Goal: Task Accomplishment & Management: Use online tool/utility

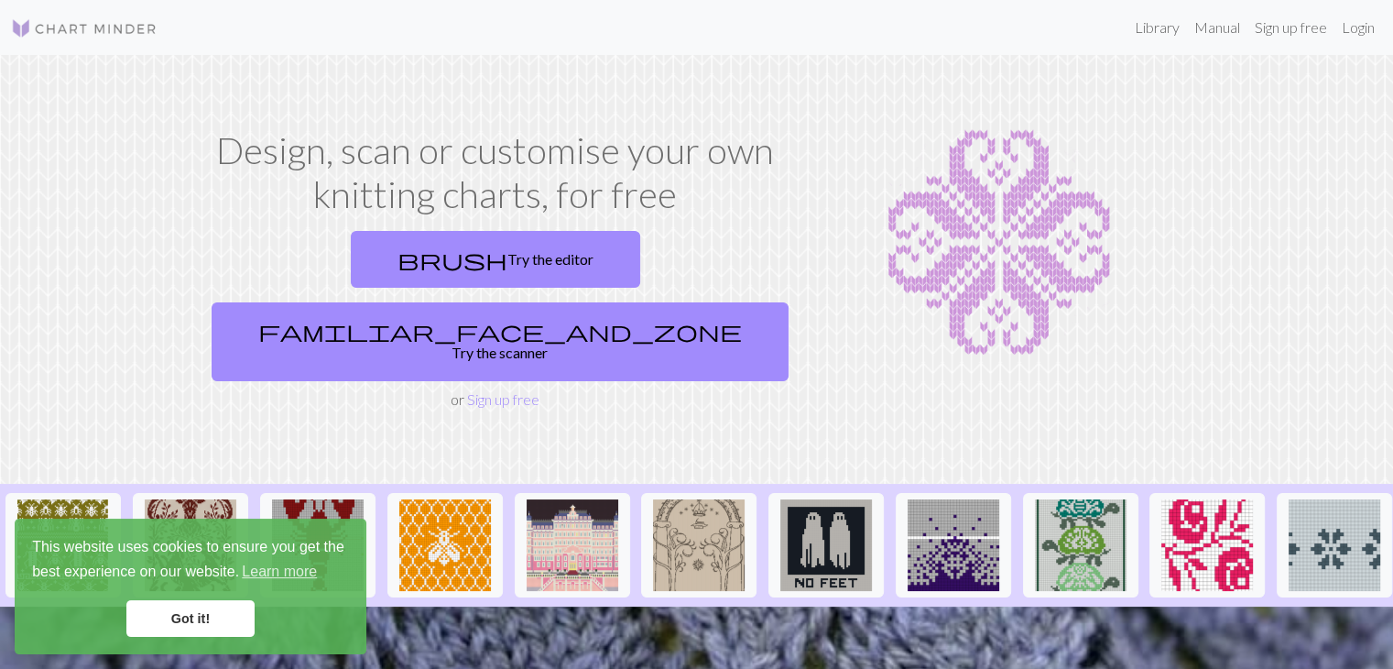
click at [231, 613] on link "Got it!" at bounding box center [190, 618] width 128 height 37
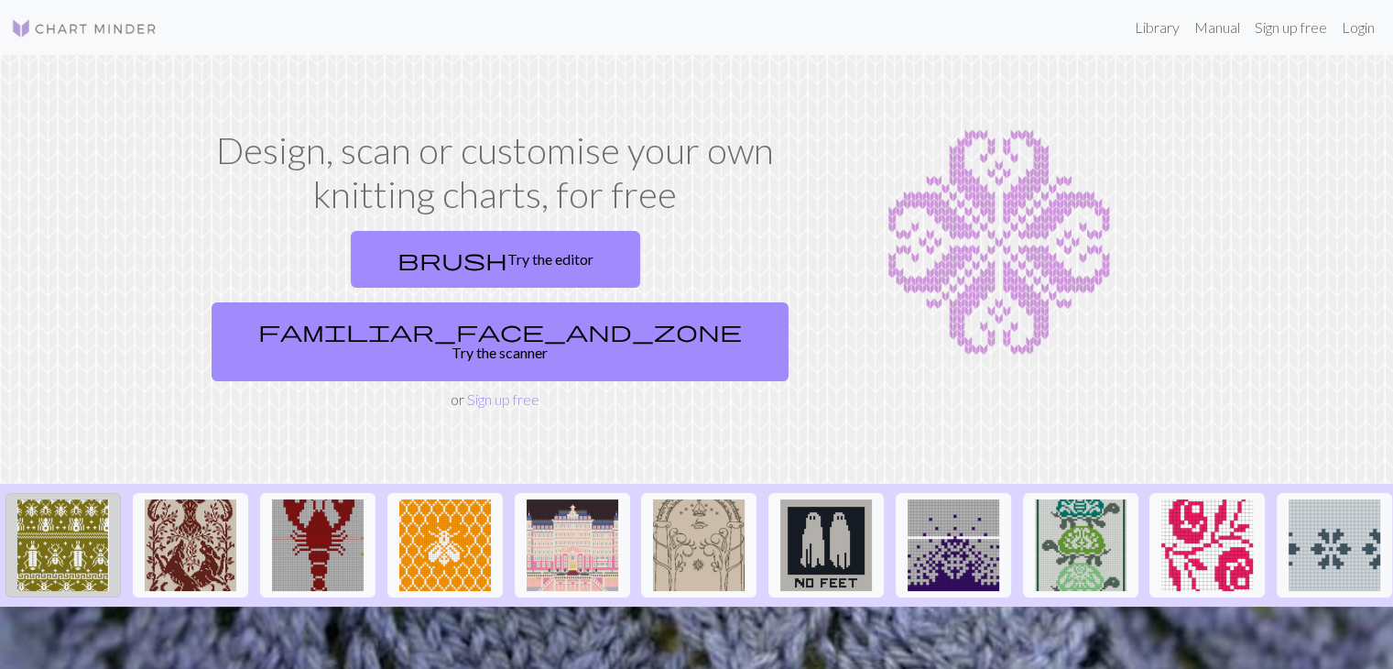
click at [99, 511] on img at bounding box center [63, 545] width 92 height 92
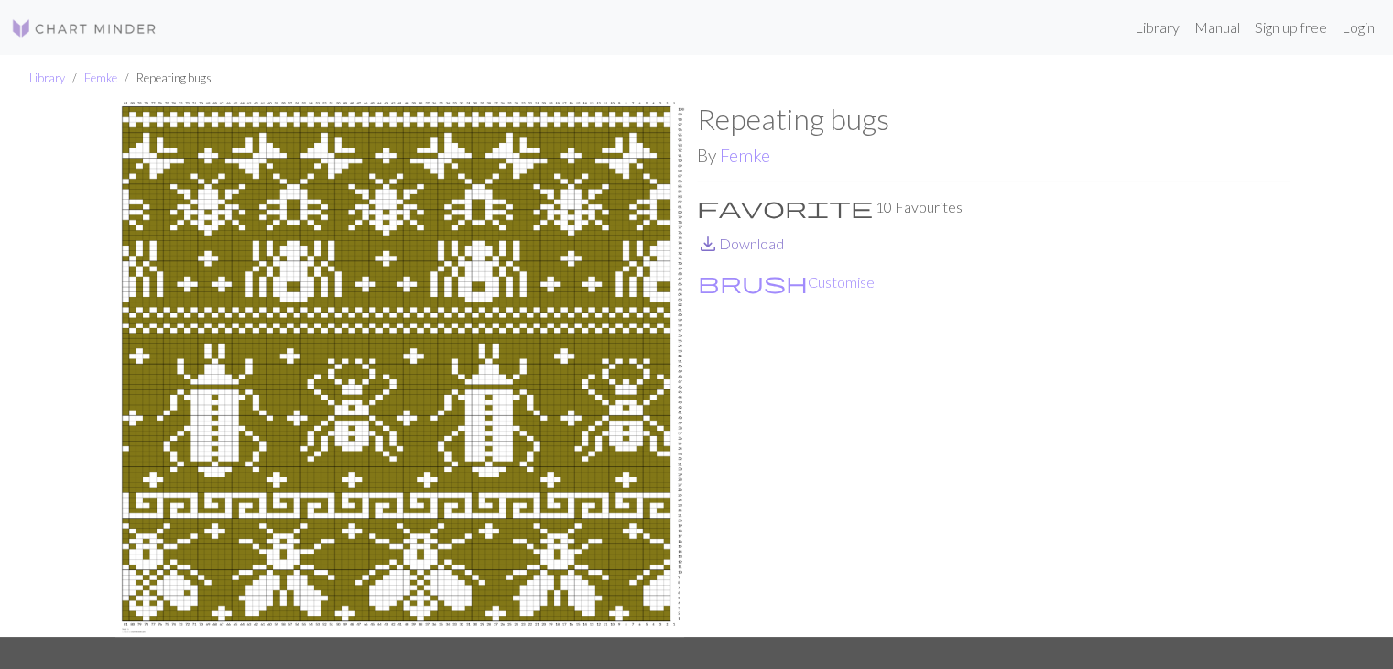
click at [745, 242] on link "save_alt Download" at bounding box center [740, 242] width 87 height 17
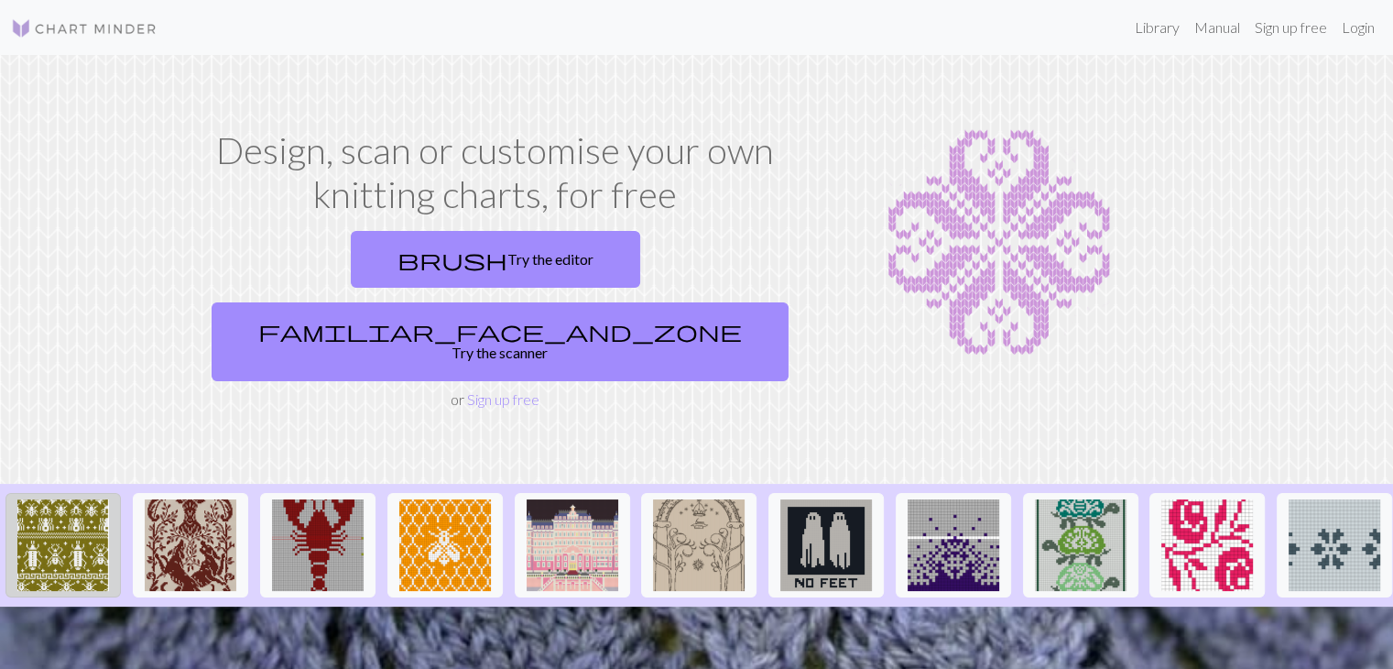
click at [70, 533] on img at bounding box center [63, 545] width 92 height 92
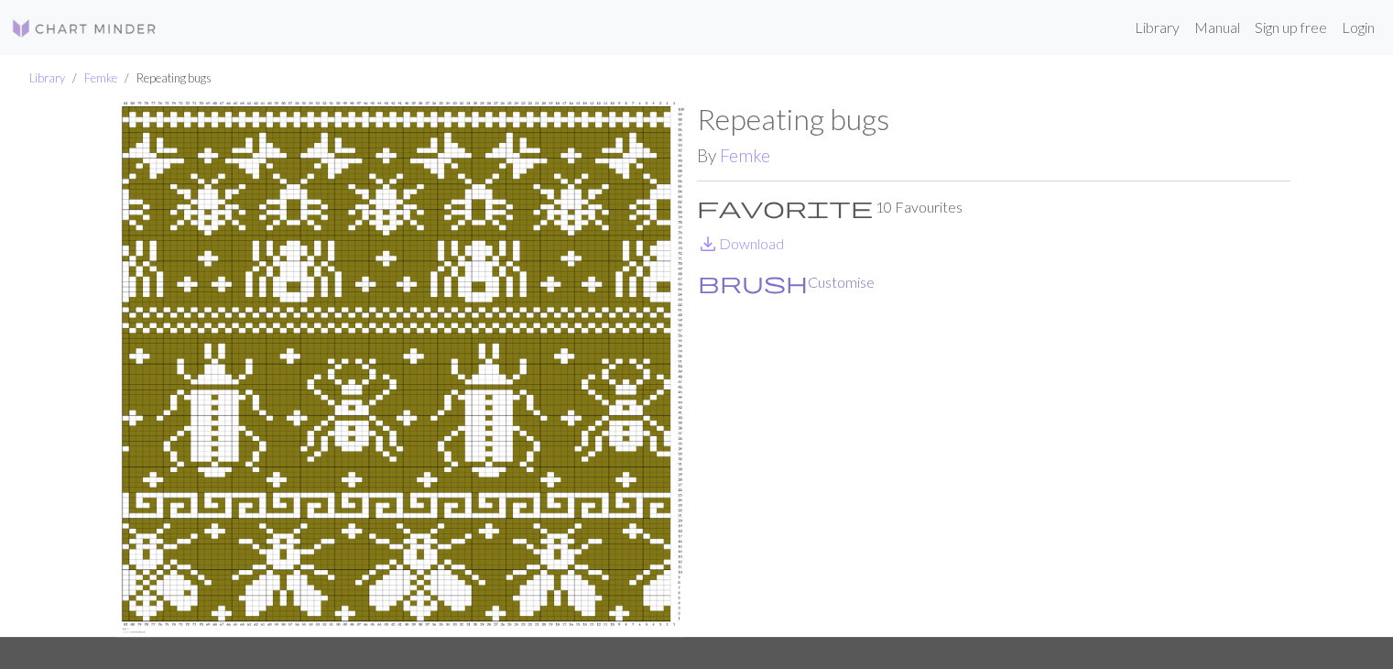
click at [758, 286] on button "brush Customise" at bounding box center [786, 282] width 179 height 24
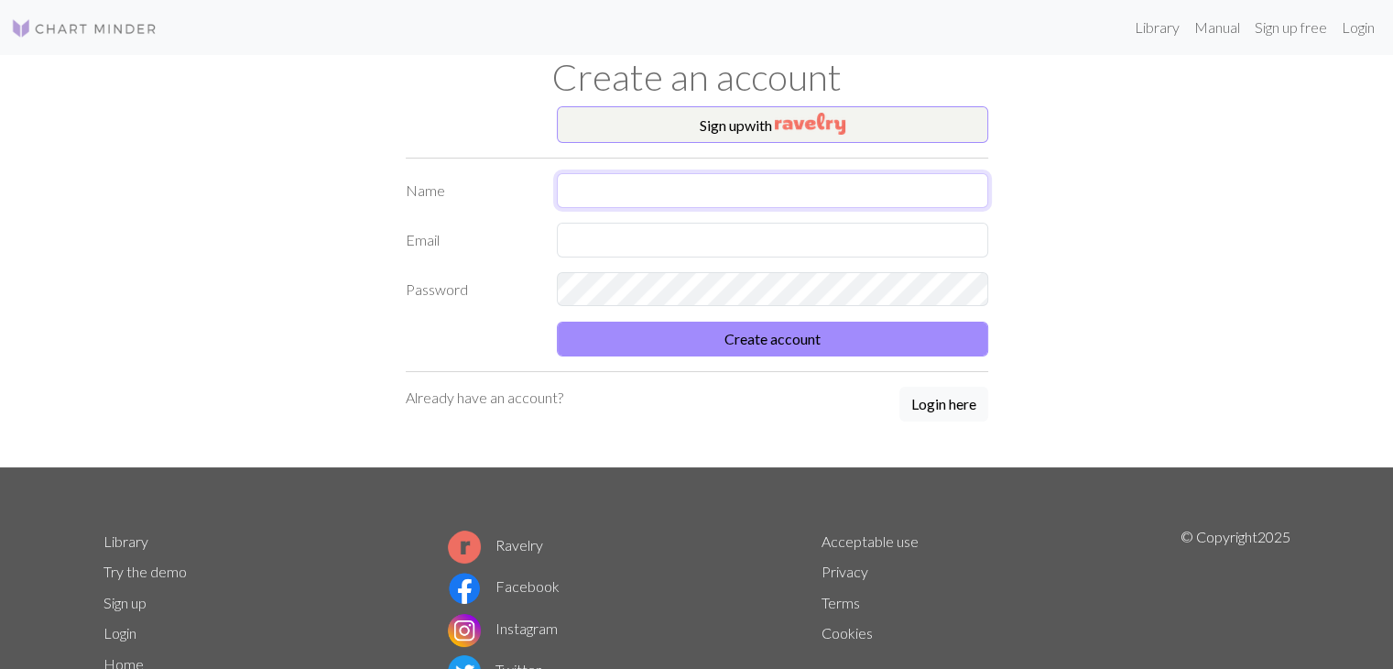
click at [733, 186] on input "text" at bounding box center [772, 190] width 431 height 35
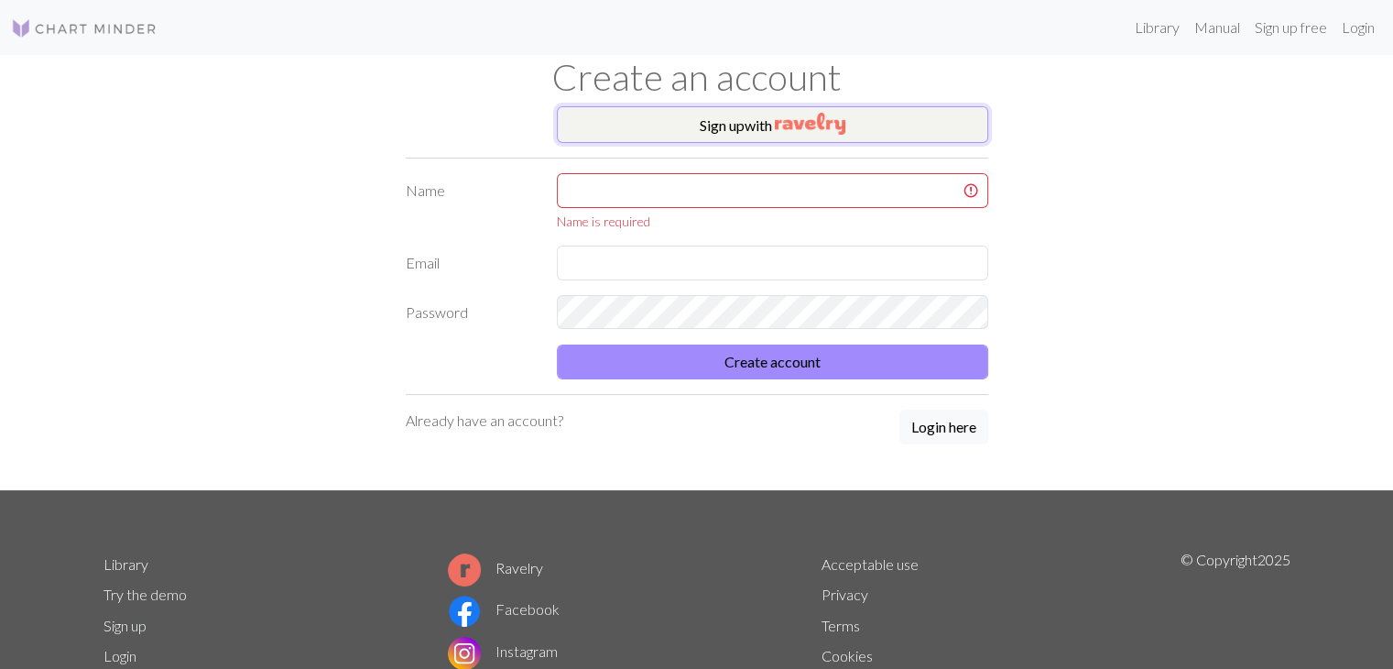
click at [778, 128] on img "button" at bounding box center [810, 124] width 71 height 22
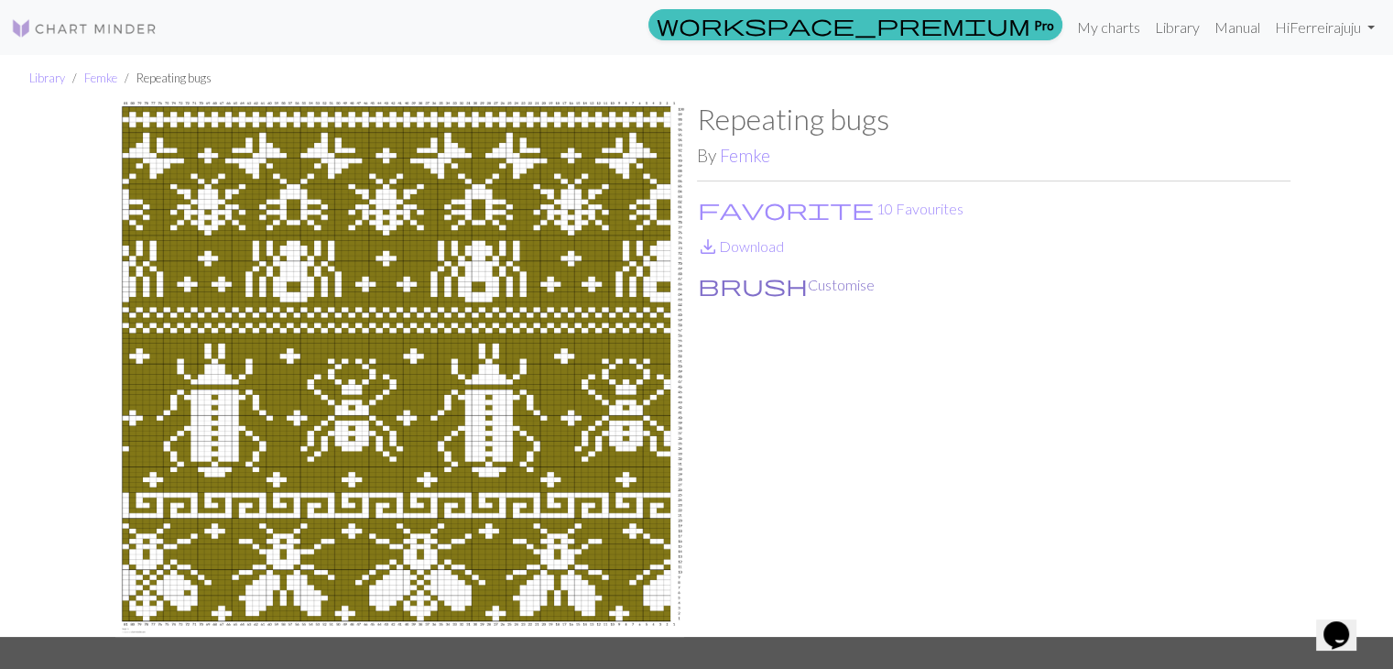
click at [731, 287] on button "brush Customise" at bounding box center [786, 285] width 179 height 24
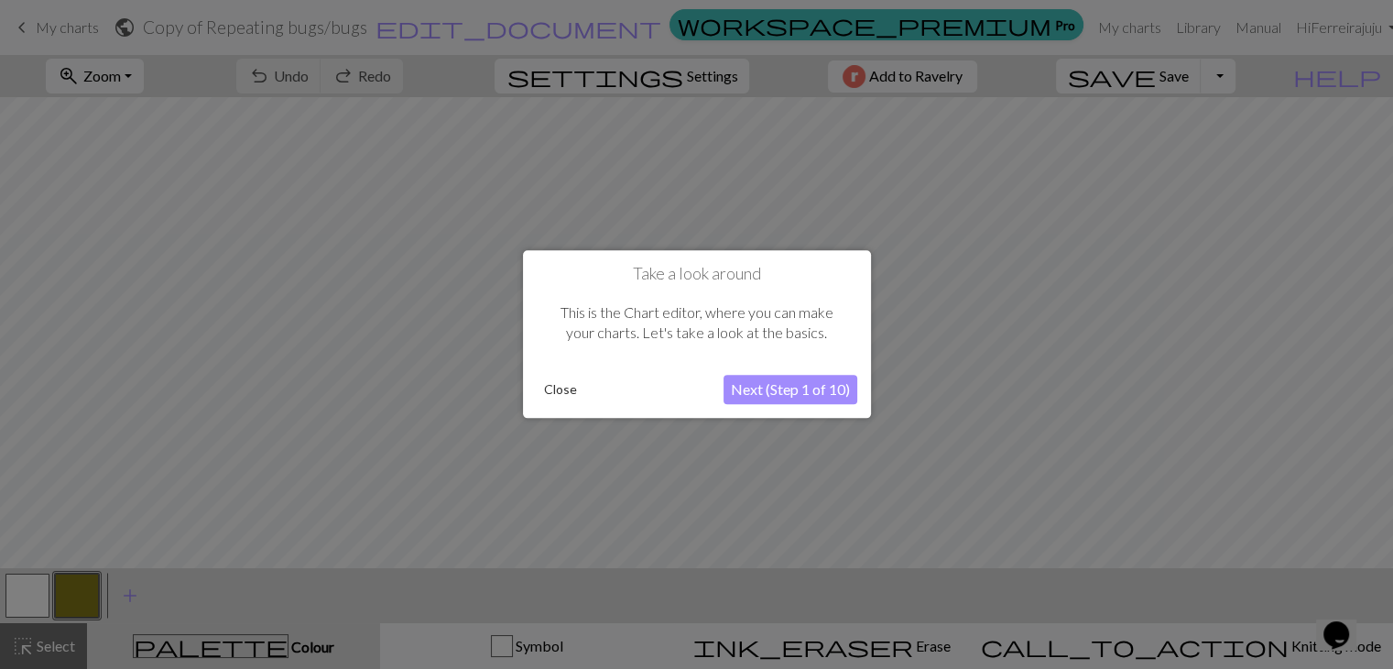
click at [799, 391] on button "Next (Step 1 of 10)" at bounding box center [791, 390] width 134 height 29
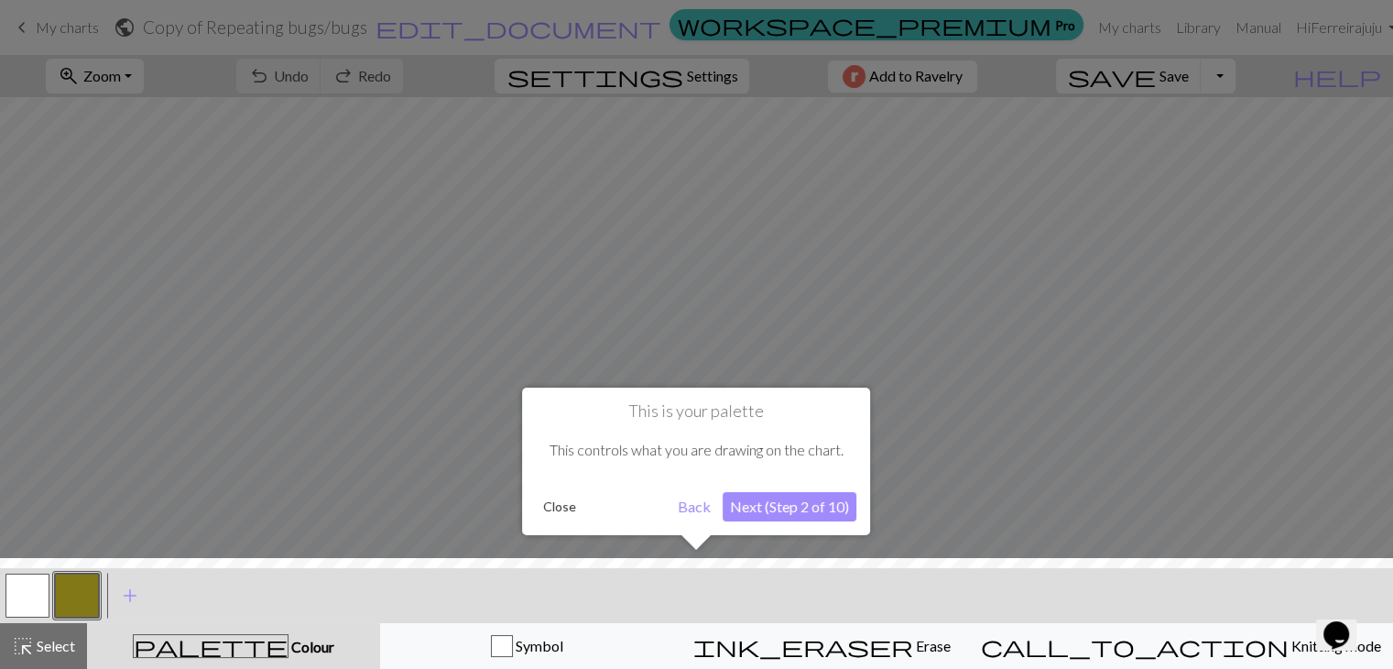
click at [772, 515] on button "Next (Step 2 of 10)" at bounding box center [790, 506] width 134 height 29
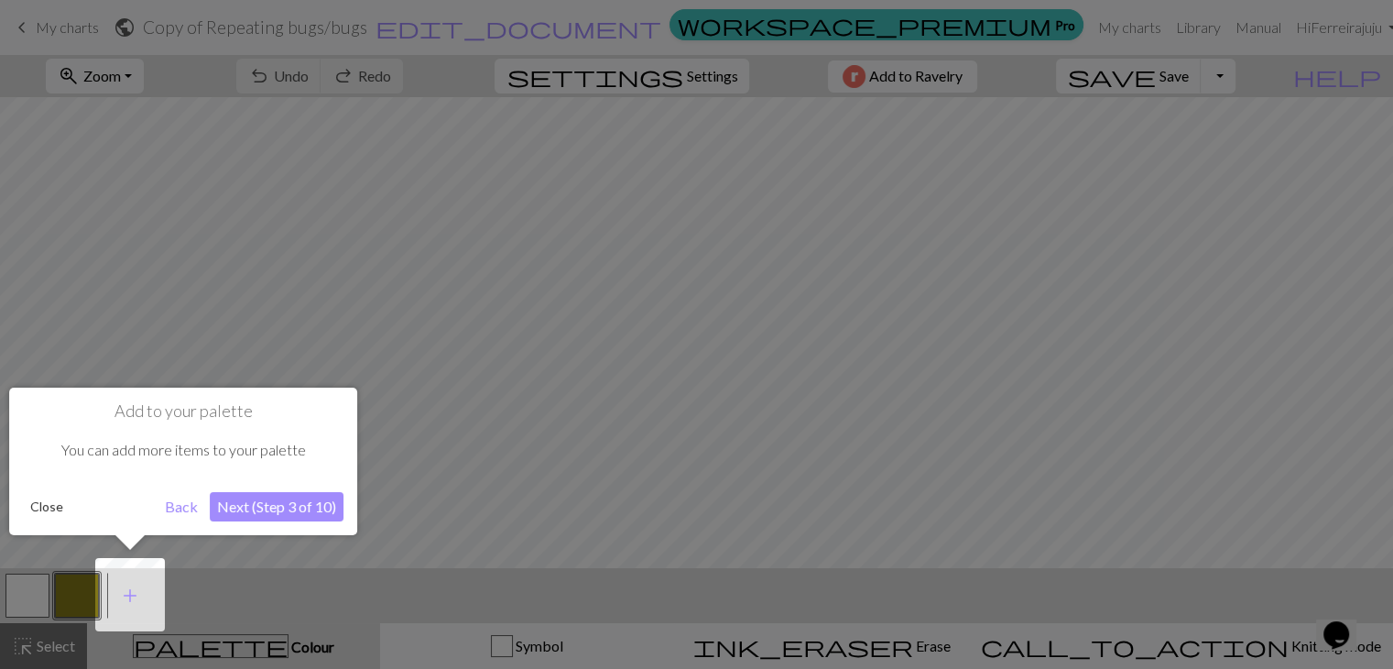
click at [190, 506] on button "Back" at bounding box center [182, 506] width 48 height 29
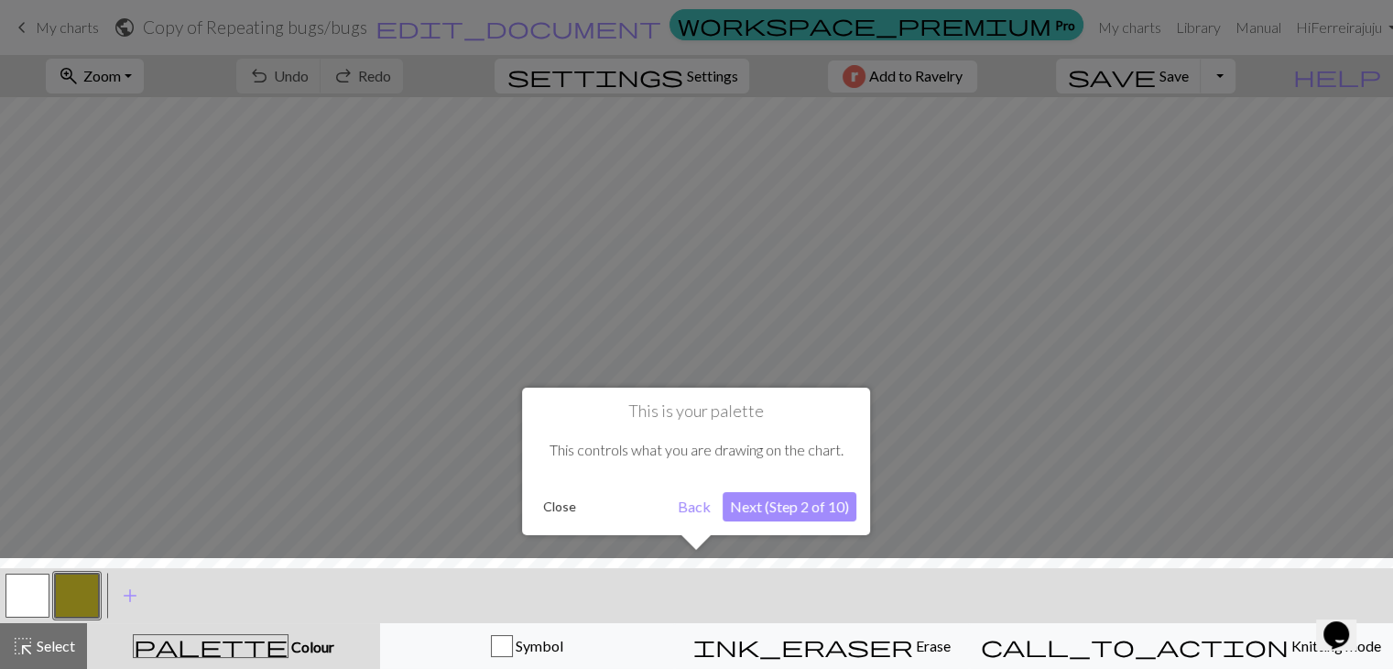
click at [786, 503] on button "Next (Step 2 of 10)" at bounding box center [790, 506] width 134 height 29
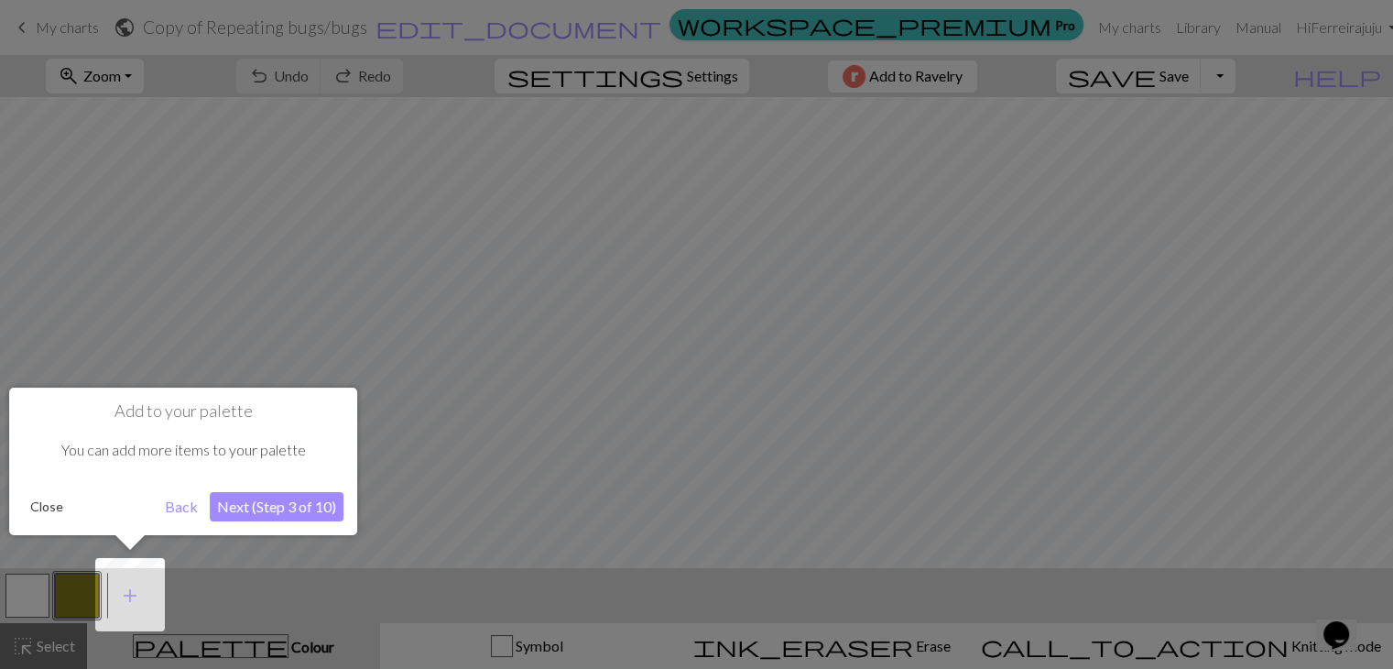
click at [300, 506] on button "Next (Step 3 of 10)" at bounding box center [277, 506] width 134 height 29
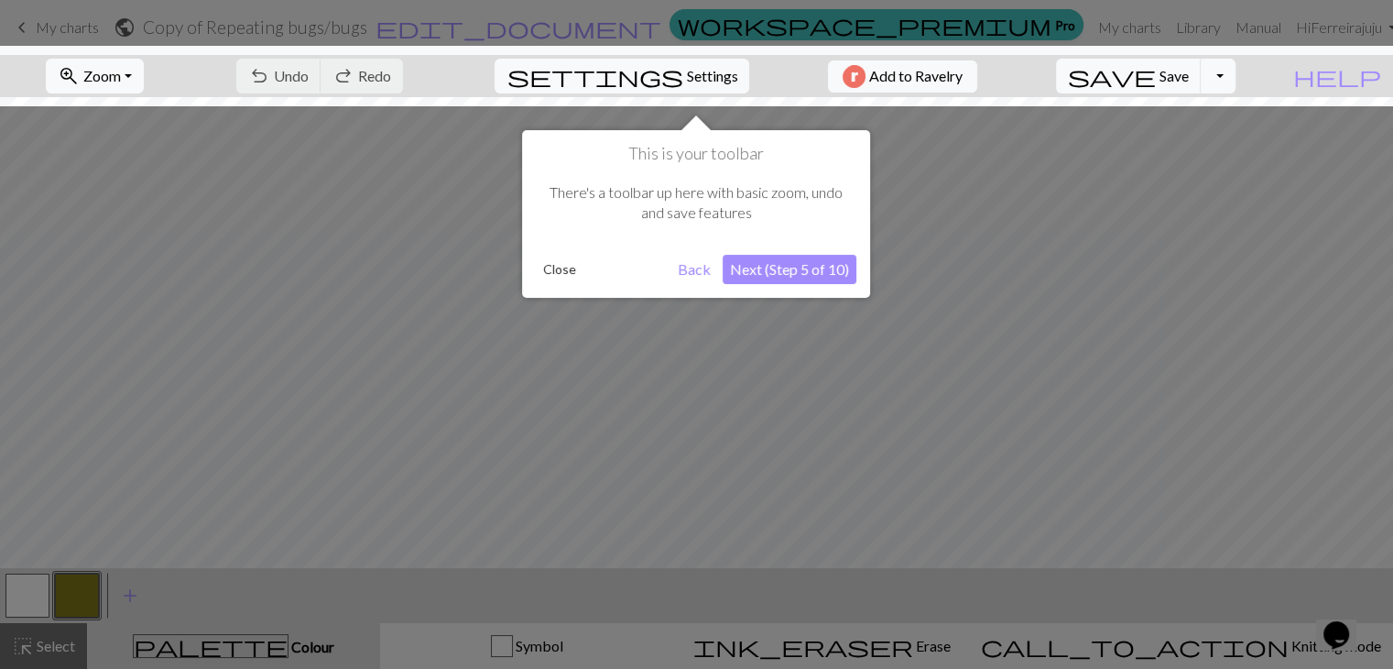
click at [807, 268] on button "Next (Step 5 of 10)" at bounding box center [790, 269] width 134 height 29
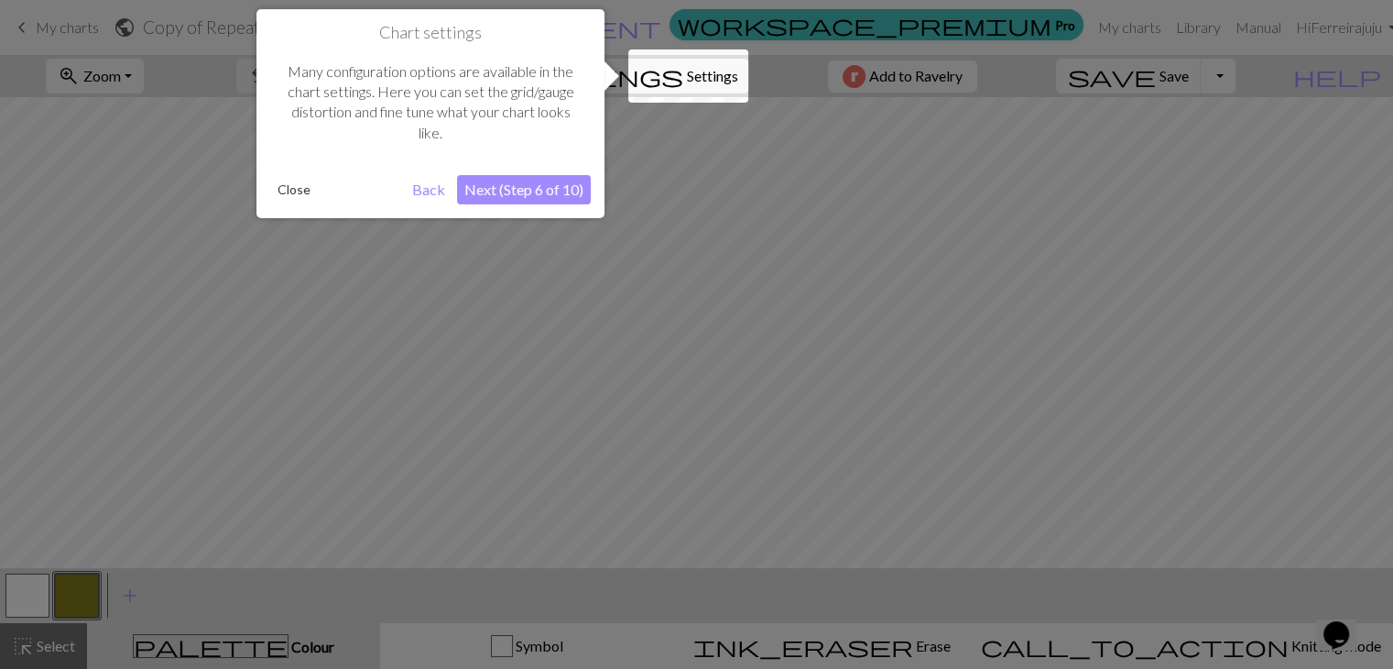
click at [531, 201] on button "Next (Step 6 of 10)" at bounding box center [524, 189] width 134 height 29
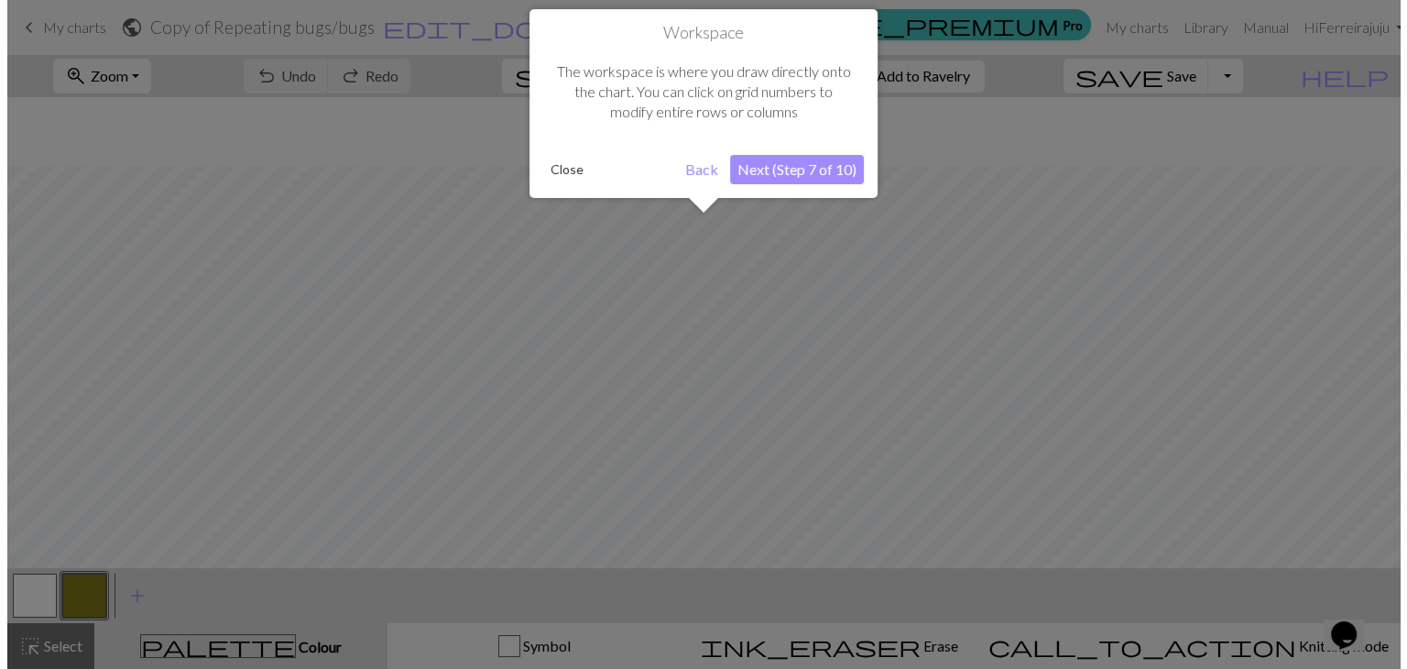
scroll to position [69, 0]
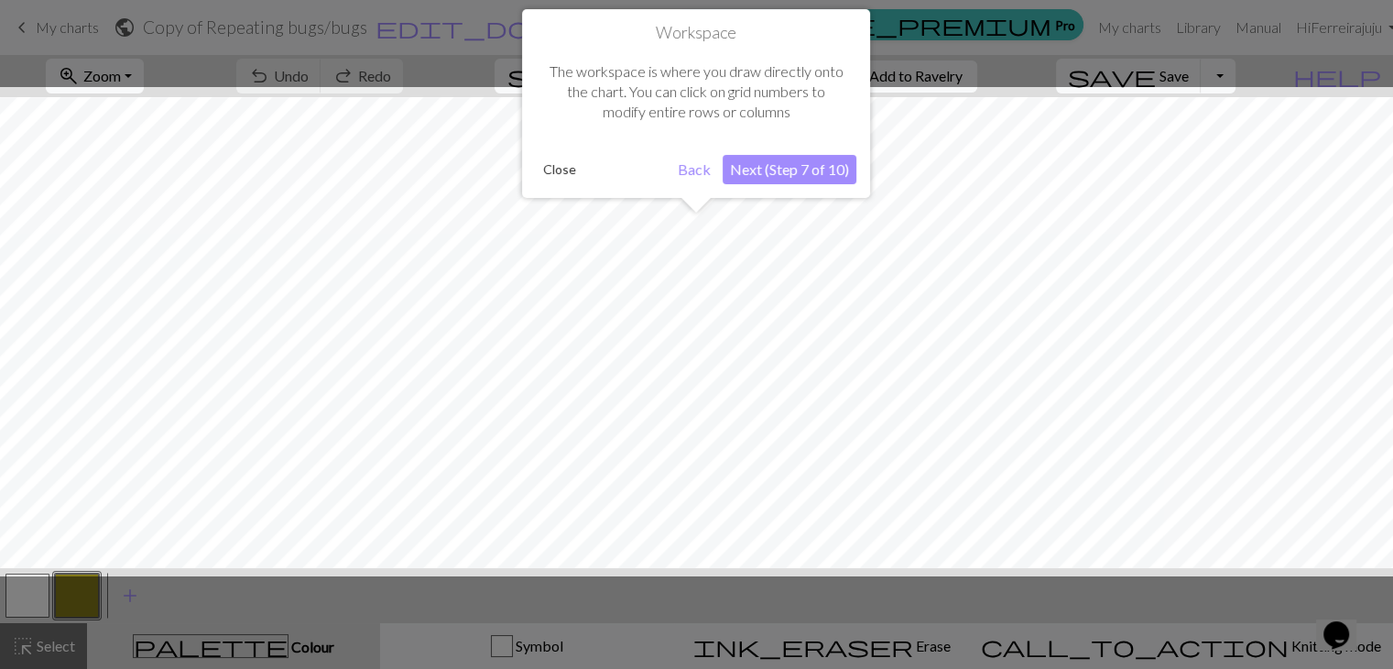
click at [774, 166] on button "Next (Step 7 of 10)" at bounding box center [790, 169] width 134 height 29
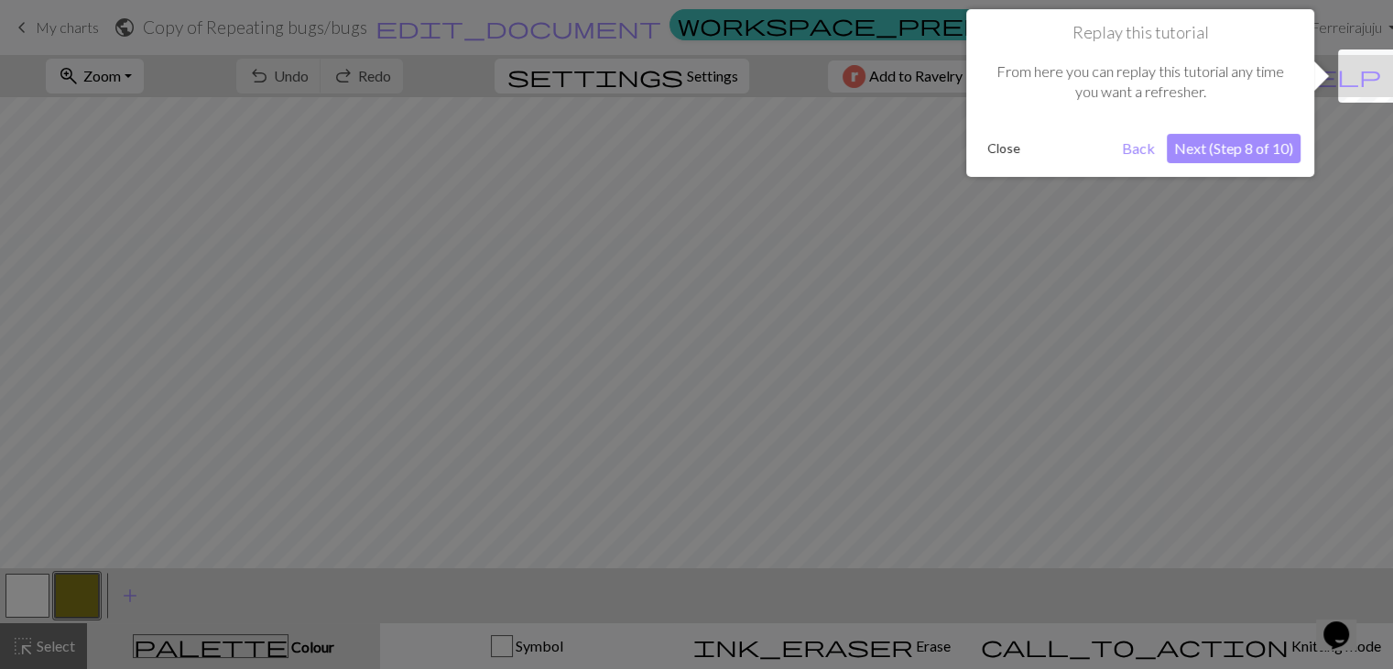
click at [1245, 142] on button "Next (Step 8 of 10)" at bounding box center [1234, 148] width 134 height 29
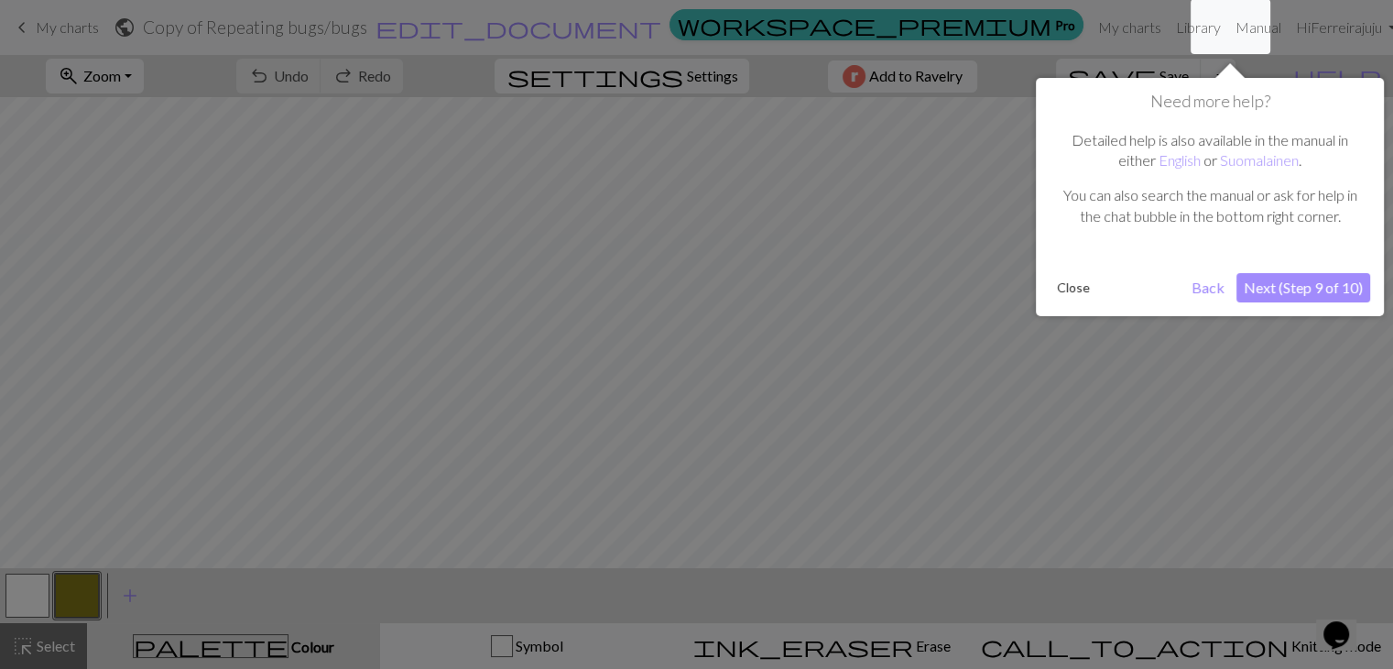
click at [1297, 286] on button "Next (Step 9 of 10)" at bounding box center [1303, 287] width 134 height 29
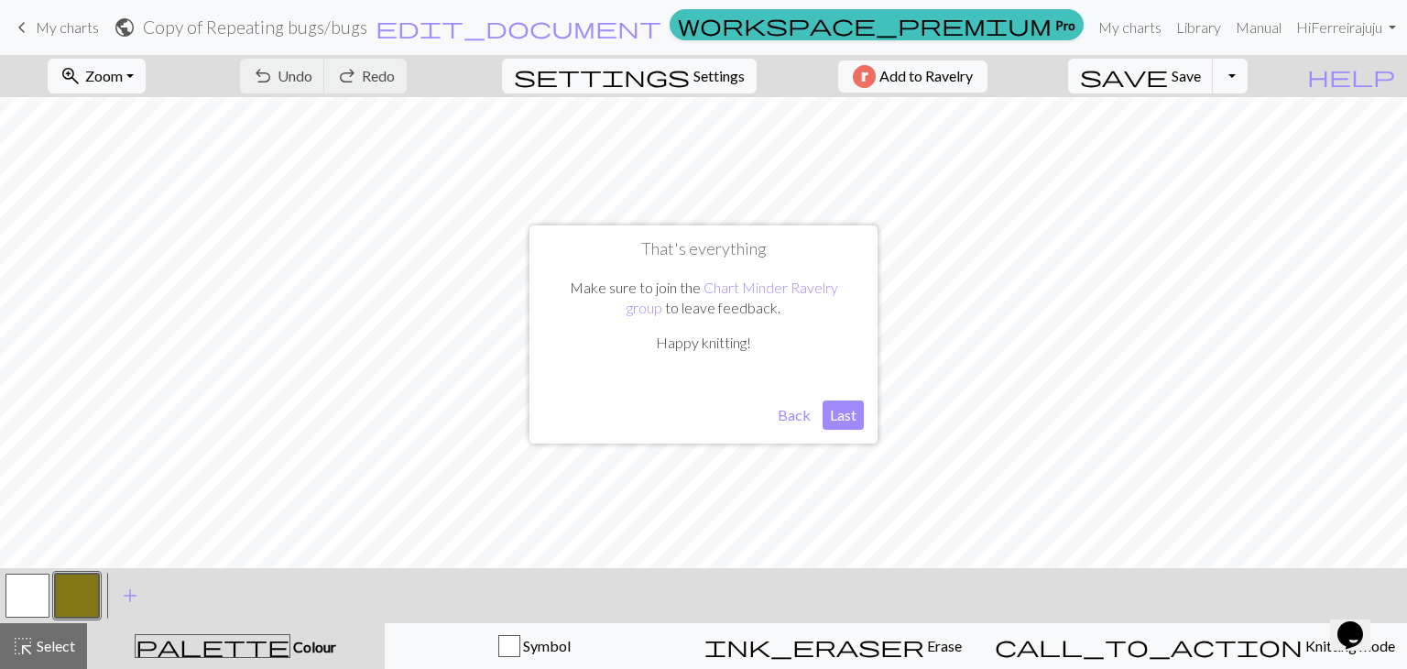
click at [846, 411] on button "Last" at bounding box center [842, 414] width 41 height 29
click at [703, 78] on span "Settings" at bounding box center [718, 76] width 51 height 22
select select "aran"
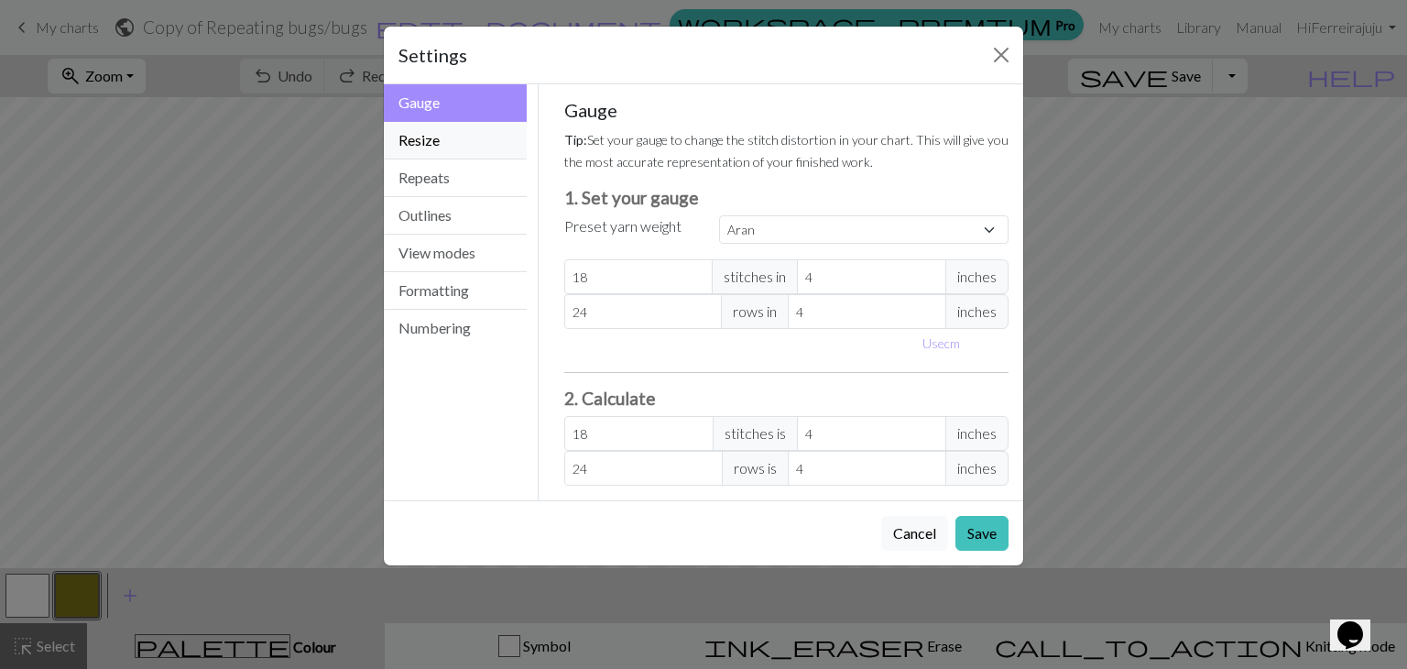
click at [473, 145] on button "Resize" at bounding box center [455, 141] width 143 height 38
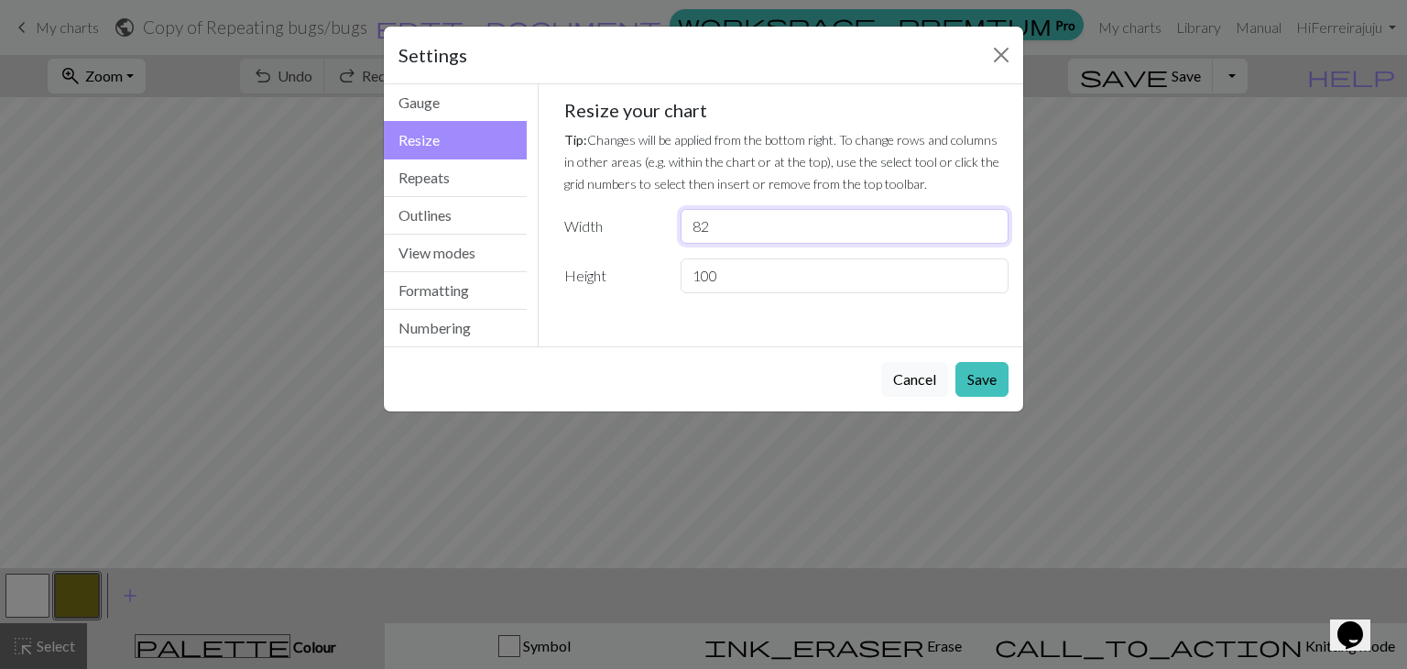
click at [992, 220] on input "82" at bounding box center [845, 226] width 328 height 35
click at [841, 225] on input "82" at bounding box center [845, 226] width 328 height 35
type input "8"
type input "86"
click at [978, 376] on button "Save" at bounding box center [981, 379] width 53 height 35
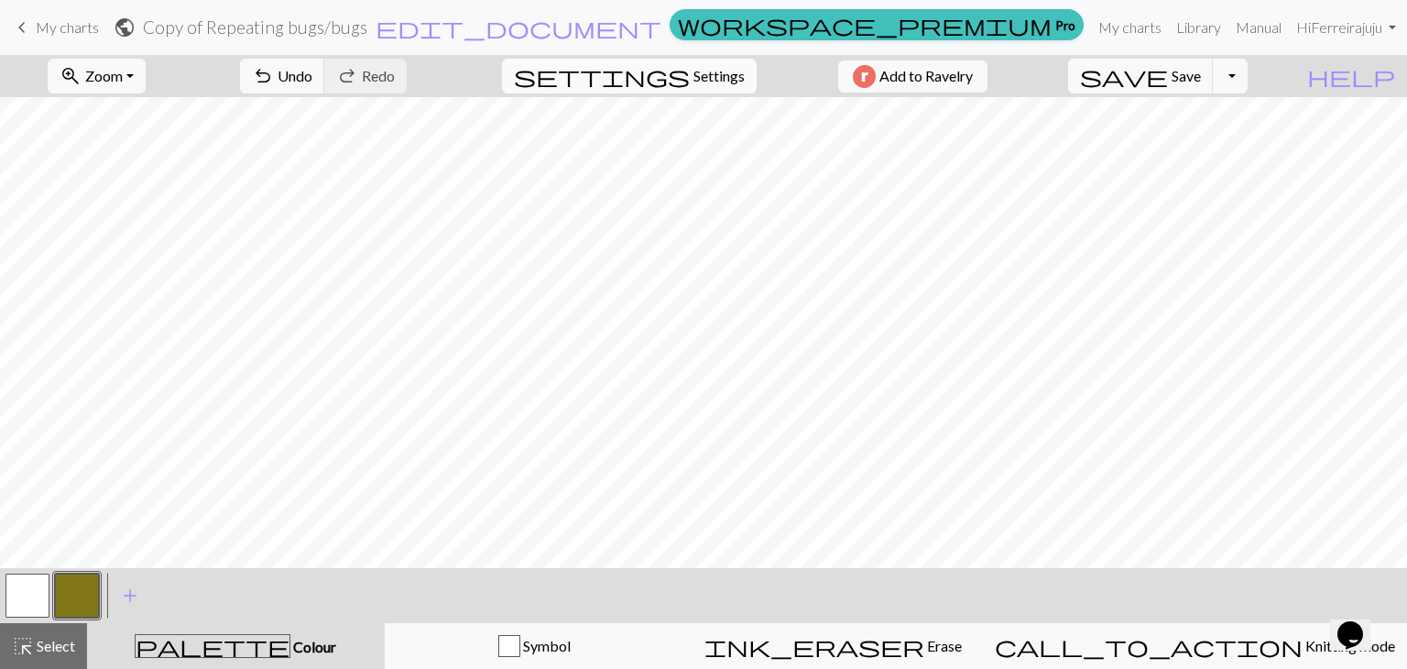
click at [713, 60] on button "settings Settings" at bounding box center [629, 76] width 255 height 35
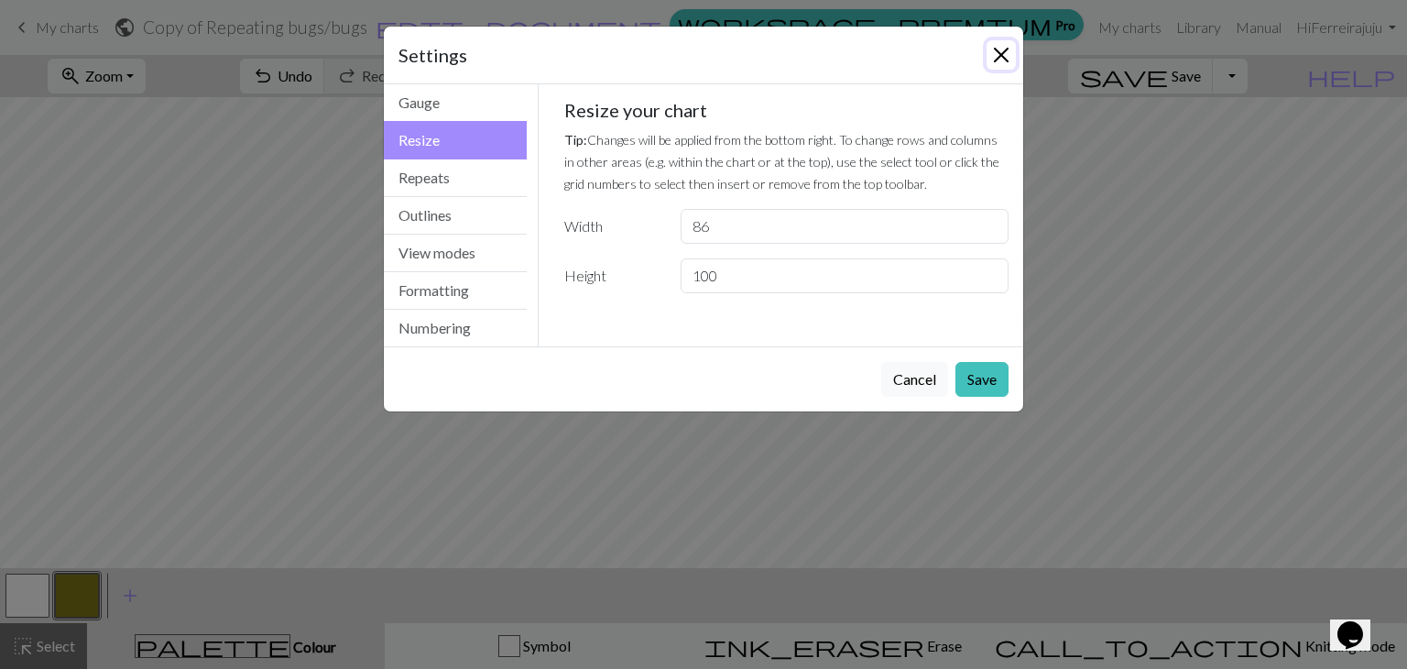
click at [998, 51] on button "Close" at bounding box center [1000, 54] width 29 height 29
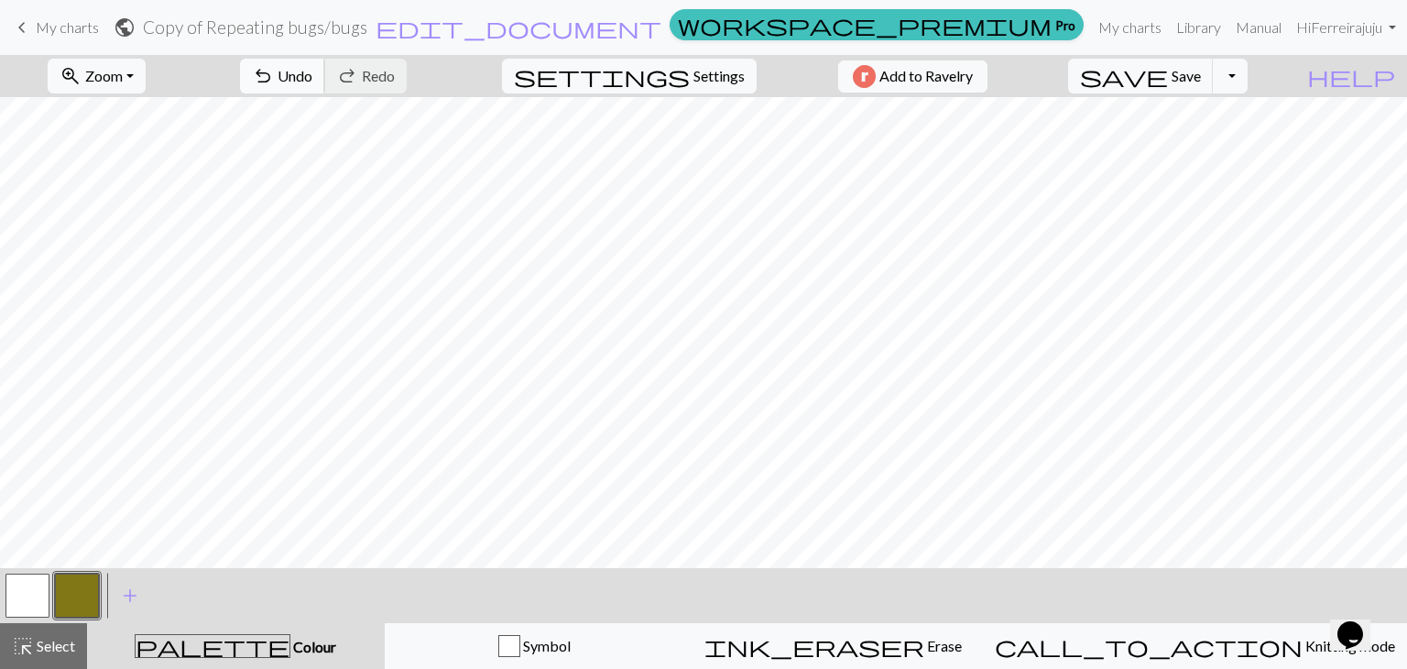
click at [274, 74] on span "undo" at bounding box center [263, 76] width 22 height 26
click at [355, 74] on div "undo Undo Undo redo Redo Redo" at bounding box center [323, 76] width 194 height 42
click at [123, 77] on span "Zoom" at bounding box center [104, 75] width 38 height 17
click at [139, 110] on button "Fit all" at bounding box center [121, 116] width 145 height 29
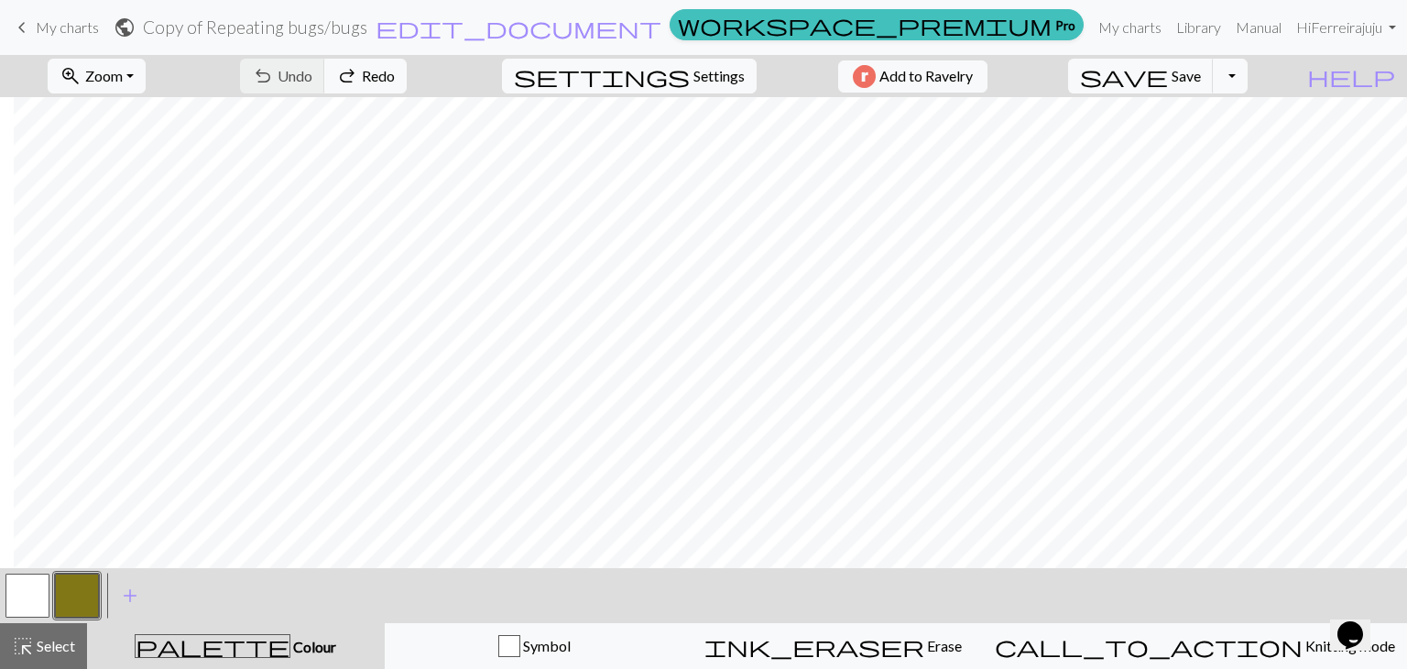
scroll to position [69, 14]
click at [693, 73] on span "Settings" at bounding box center [718, 76] width 51 height 22
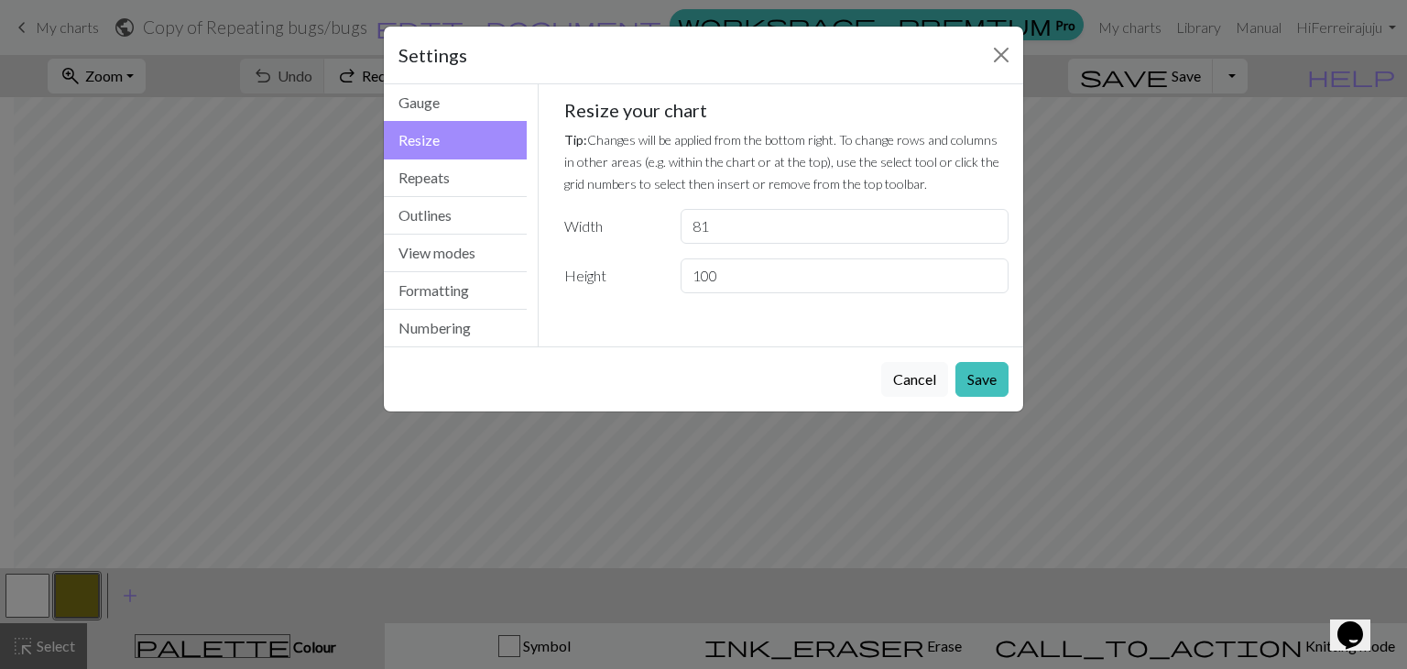
click at [1318, 262] on div "Settings Resize Gauge Resize Repeats Outlines View modes Formatting Numbering G…" at bounding box center [703, 334] width 1407 height 669
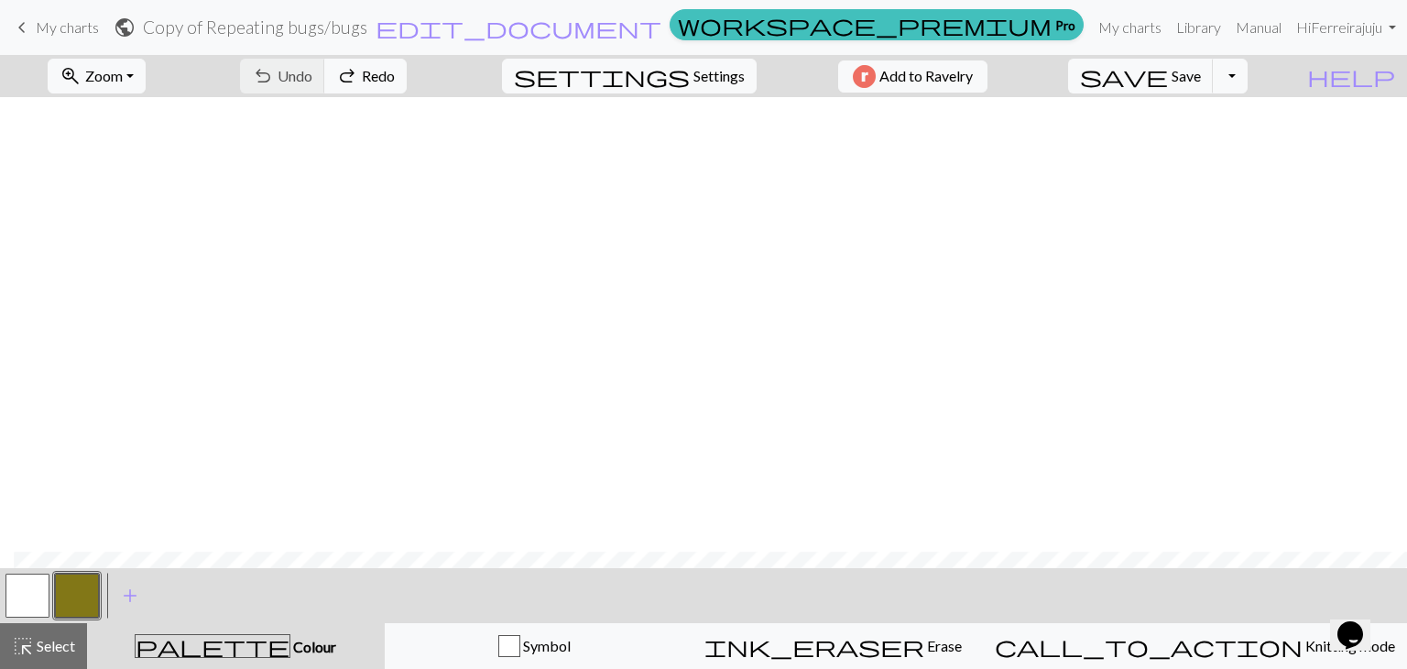
scroll to position [523, 14]
click at [693, 80] on span "Settings" at bounding box center [718, 76] width 51 height 22
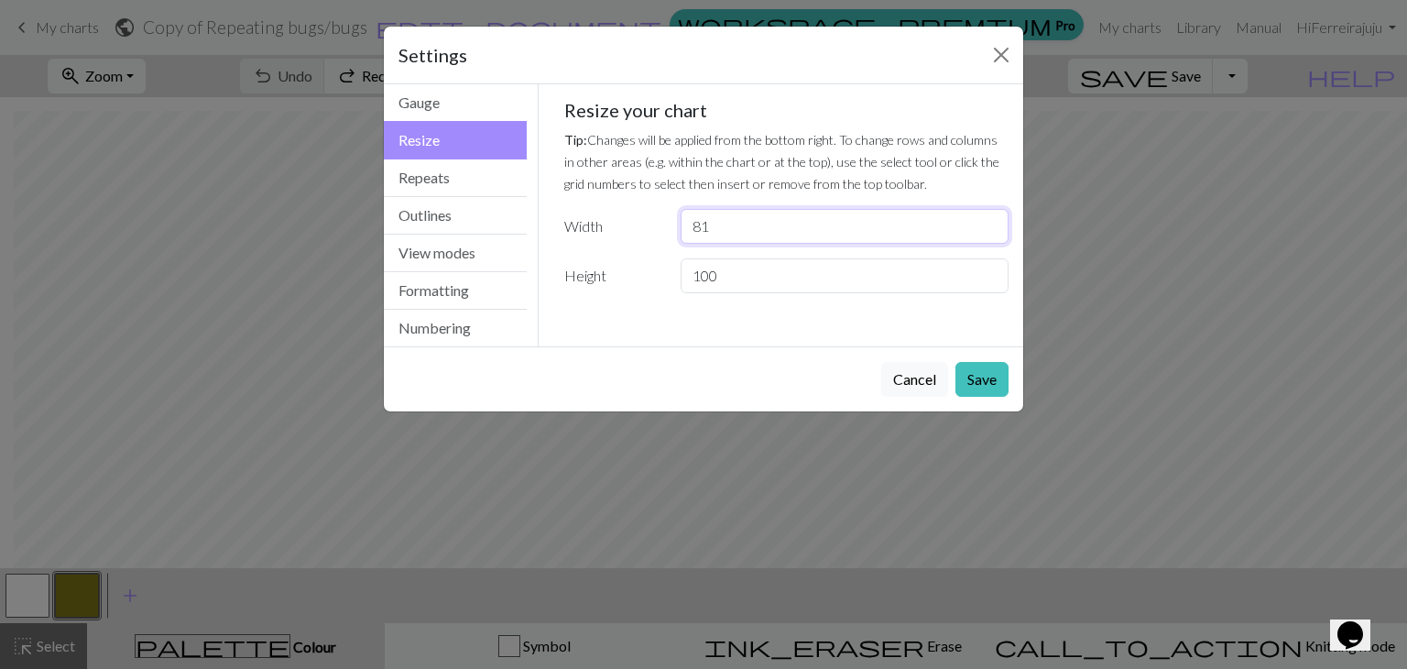
click at [751, 225] on input "81" at bounding box center [845, 226] width 328 height 35
type input "8"
type input "98"
click at [980, 379] on button "Save" at bounding box center [981, 379] width 53 height 35
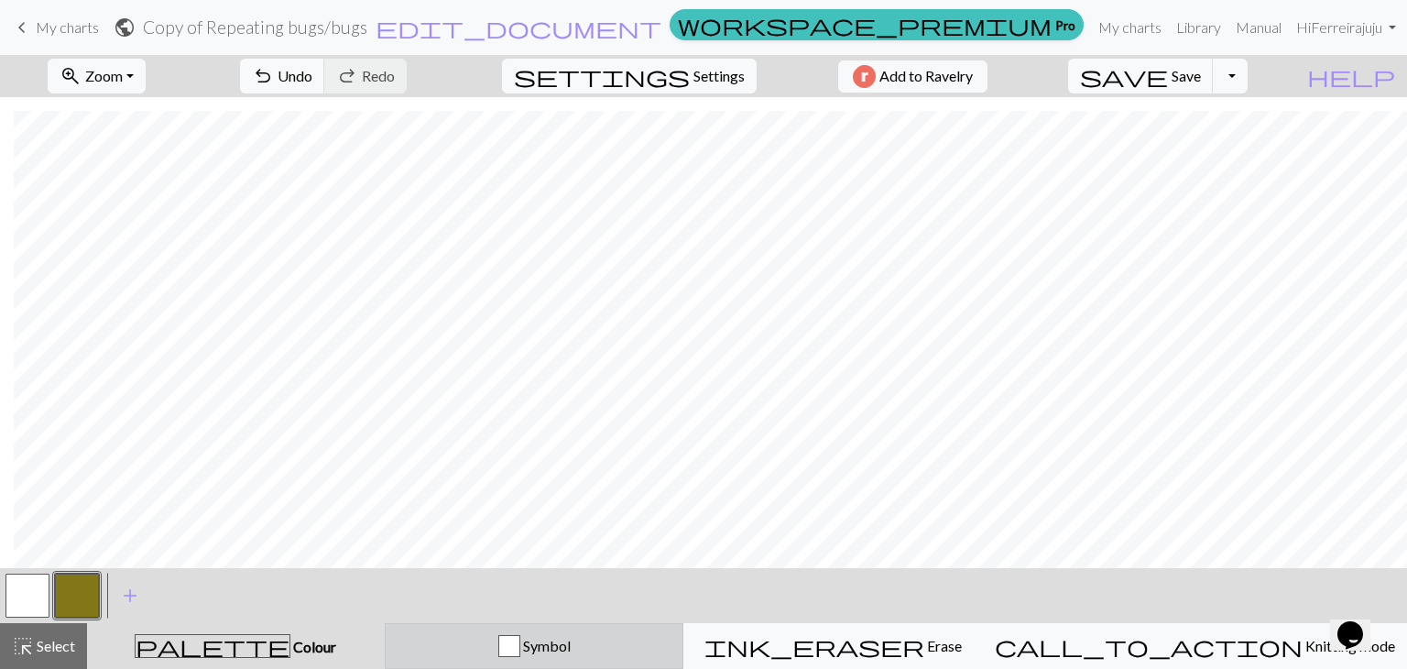
click at [571, 642] on span "Symbol" at bounding box center [545, 645] width 50 height 17
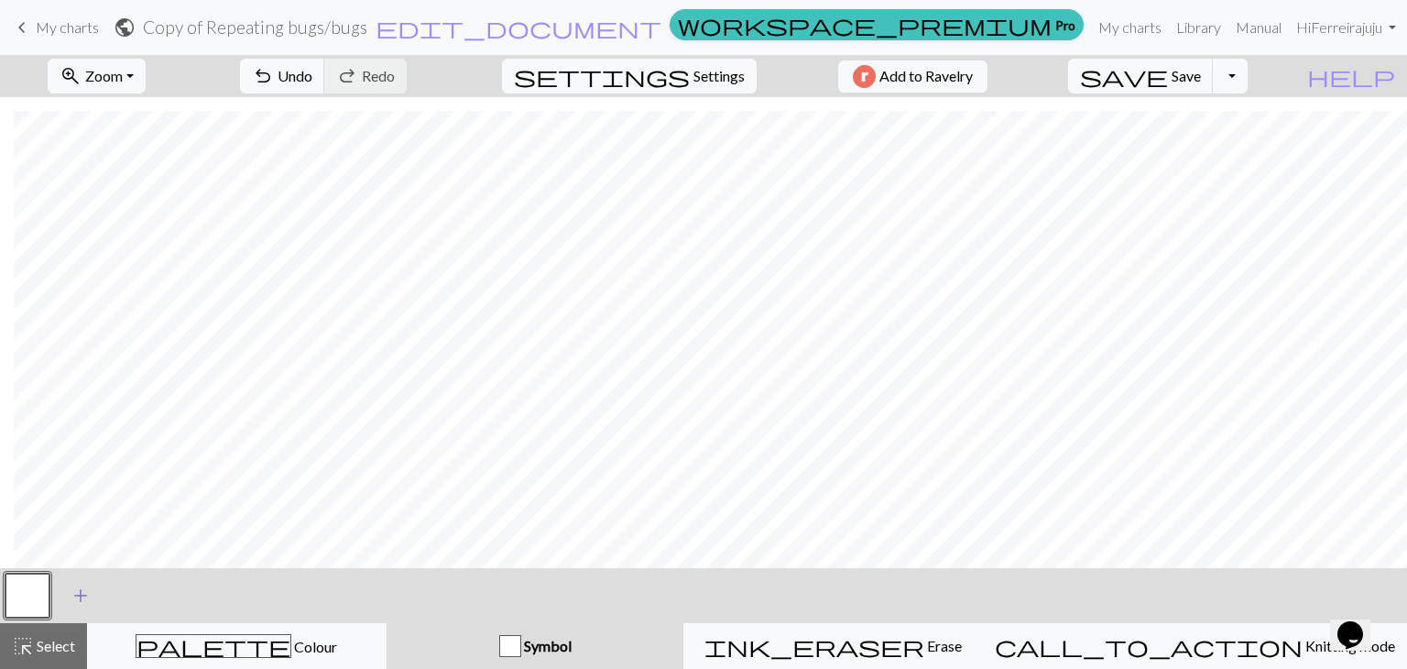
click at [77, 594] on span "add" at bounding box center [81, 596] width 22 height 26
click at [52, 594] on div at bounding box center [76, 595] width 49 height 49
click at [86, 583] on button "button" at bounding box center [77, 595] width 44 height 44
drag, startPoint x: 92, startPoint y: 587, endPoint x: 148, endPoint y: 615, distance: 63.1
click at [148, 615] on button "add Add a symbol" at bounding box center [130, 595] width 46 height 46
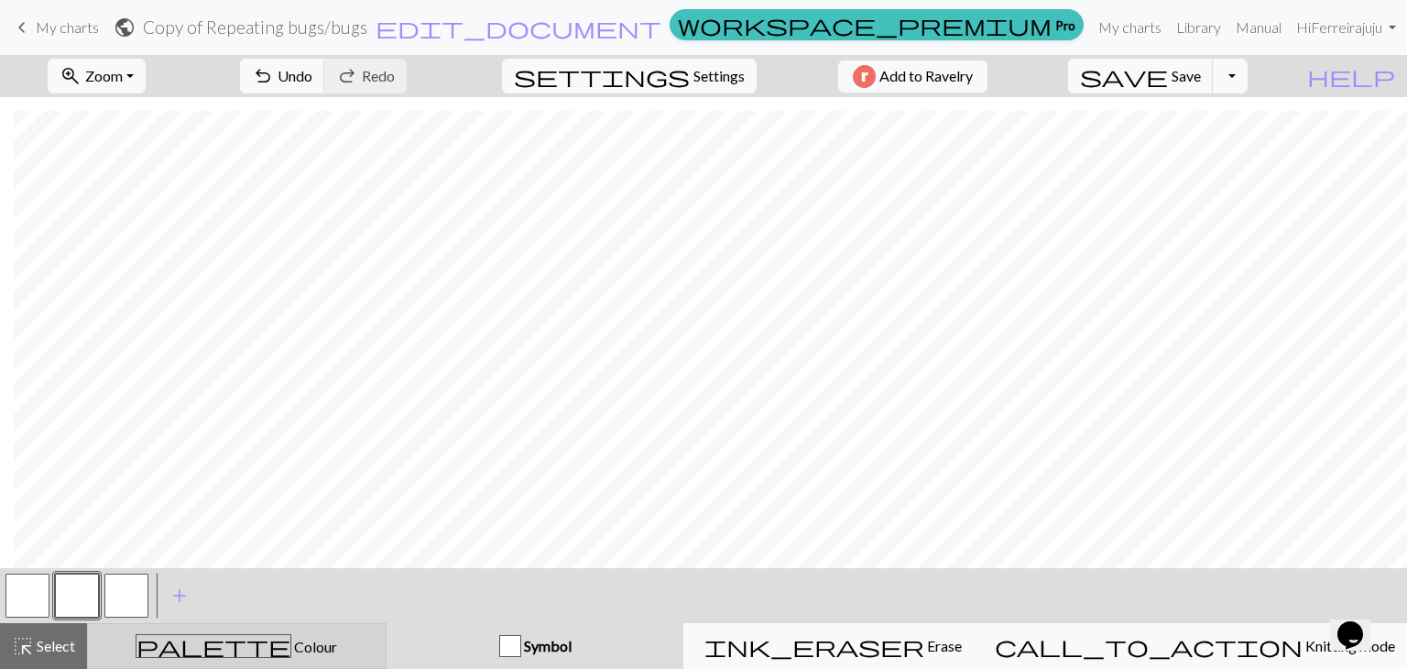
click at [330, 632] on button "palette Colour Colour" at bounding box center [237, 646] width 300 height 46
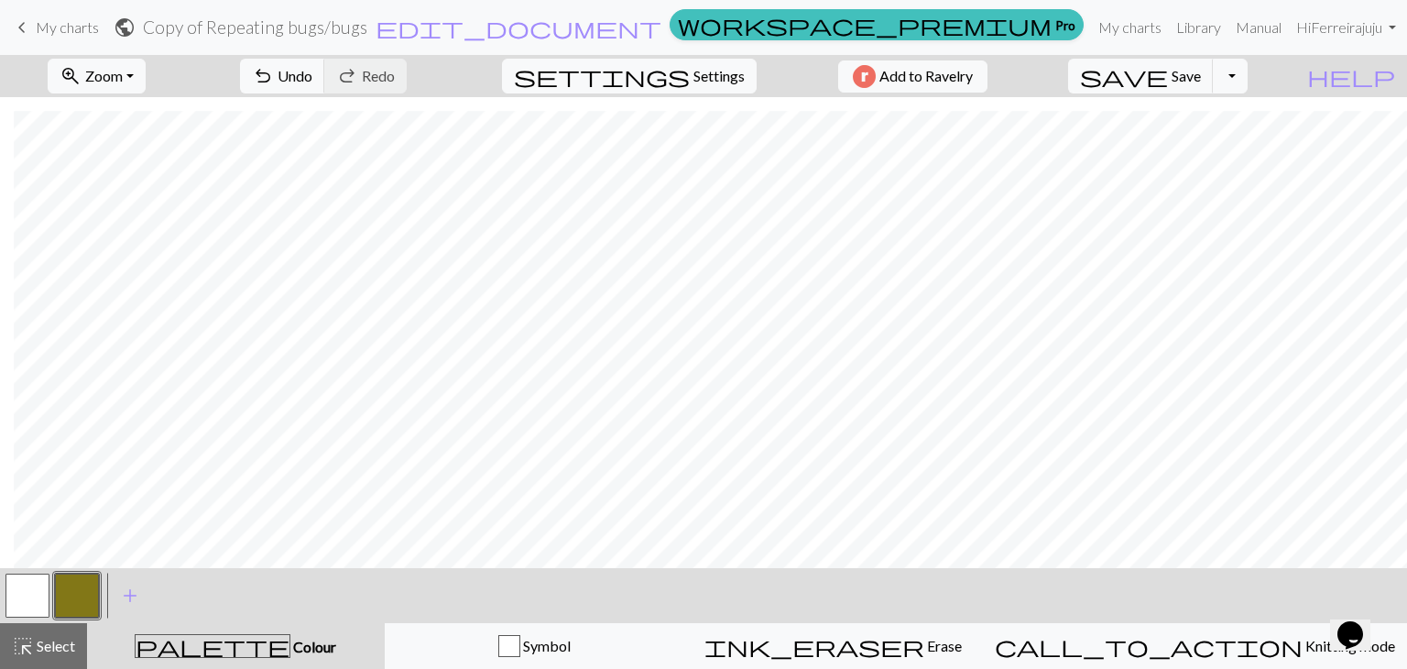
click at [48, 588] on button "button" at bounding box center [27, 595] width 44 height 44
click at [312, 74] on span "Undo" at bounding box center [295, 75] width 35 height 17
click at [74, 591] on button "button" at bounding box center [77, 595] width 44 height 44
click at [312, 78] on span "Undo" at bounding box center [295, 75] width 35 height 17
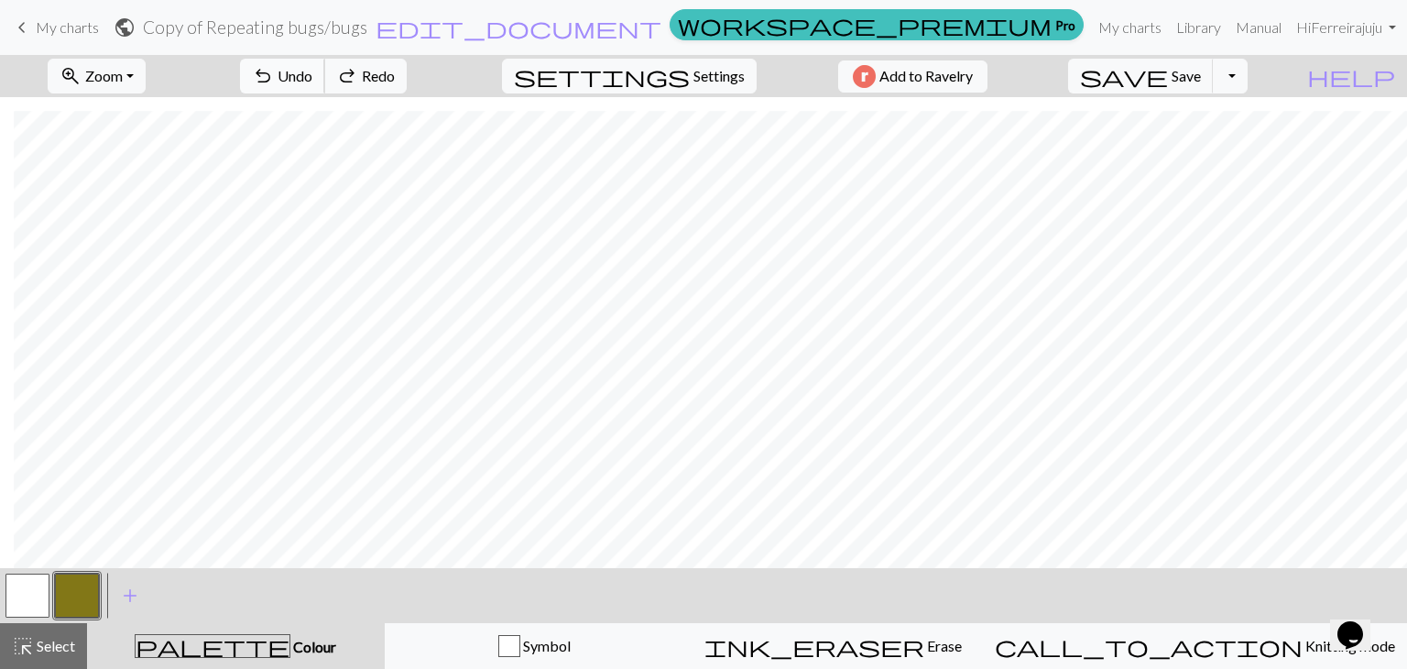
click at [312, 78] on span "Undo" at bounding box center [295, 75] width 35 height 17
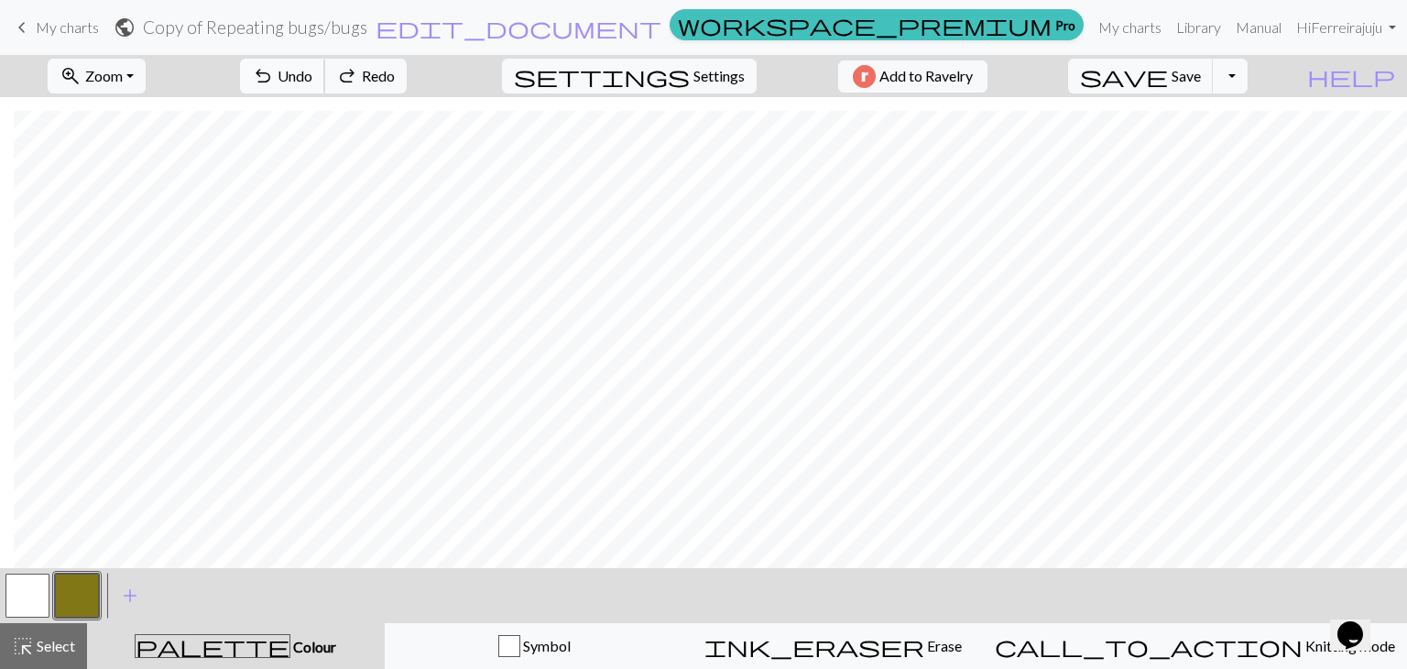
click at [312, 78] on span "Undo" at bounding box center [295, 75] width 35 height 17
click at [274, 74] on span "undo" at bounding box center [263, 76] width 22 height 26
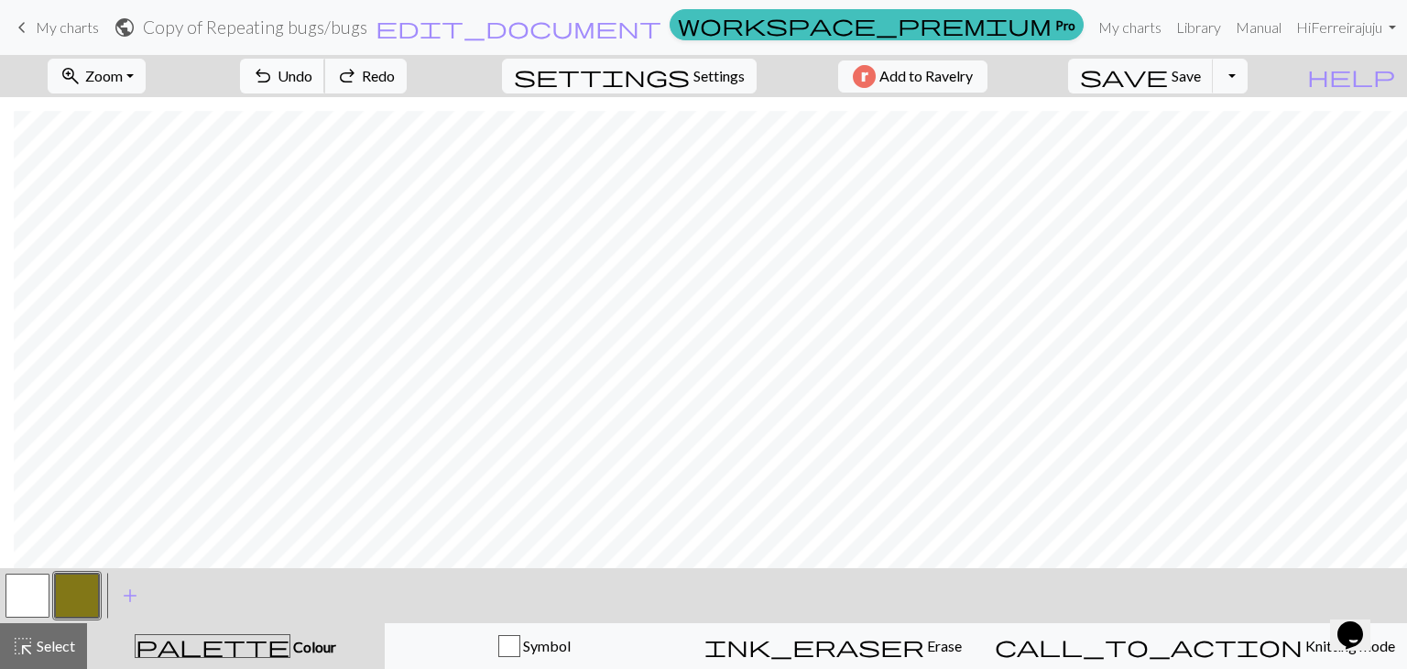
click at [274, 74] on span "undo" at bounding box center [263, 76] width 22 height 26
click at [395, 71] on span "Redo" at bounding box center [378, 75] width 33 height 17
click at [312, 67] on span "Undo" at bounding box center [295, 75] width 35 height 17
click at [312, 72] on span "Undo" at bounding box center [295, 75] width 35 height 17
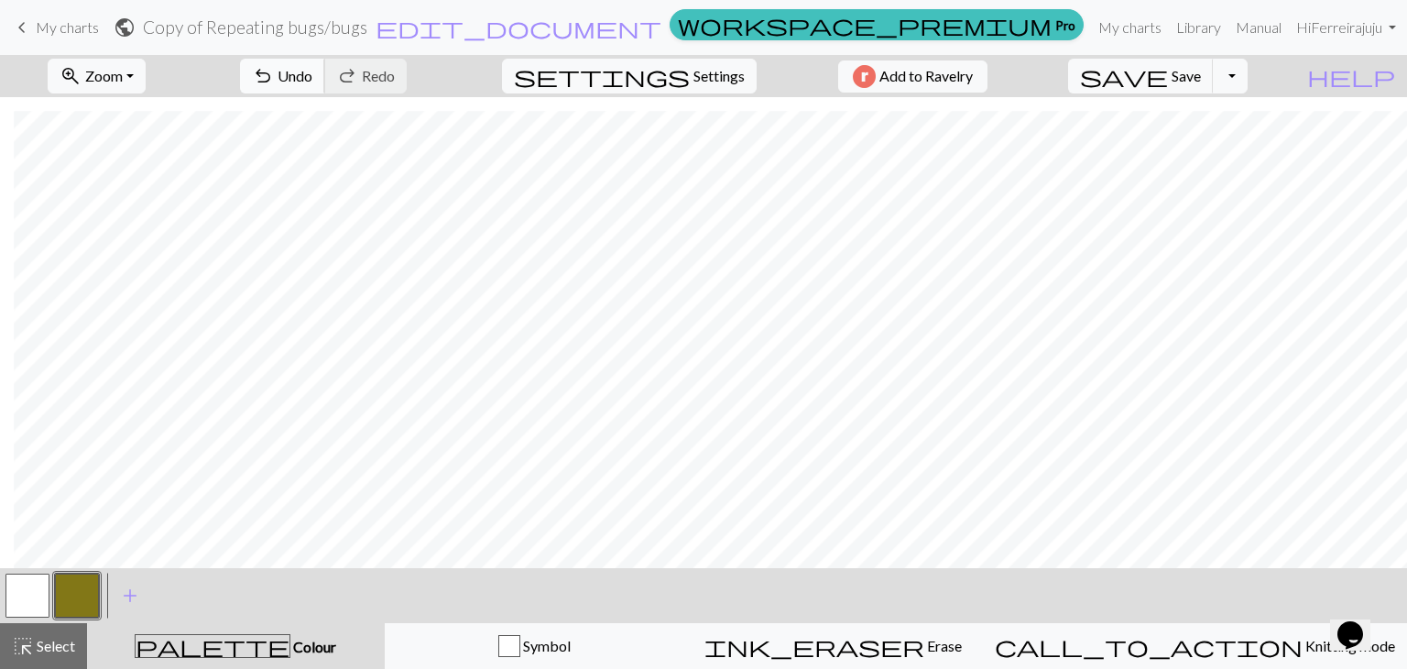
click at [312, 78] on span "Undo" at bounding box center [295, 75] width 35 height 17
click at [312, 70] on span "Undo" at bounding box center [295, 75] width 35 height 17
click at [325, 71] on button "undo Undo Undo" at bounding box center [282, 76] width 85 height 35
click at [1006, 588] on div "< > add Add a colour" at bounding box center [703, 595] width 1407 height 55
click at [37, 591] on button "button" at bounding box center [27, 595] width 44 height 44
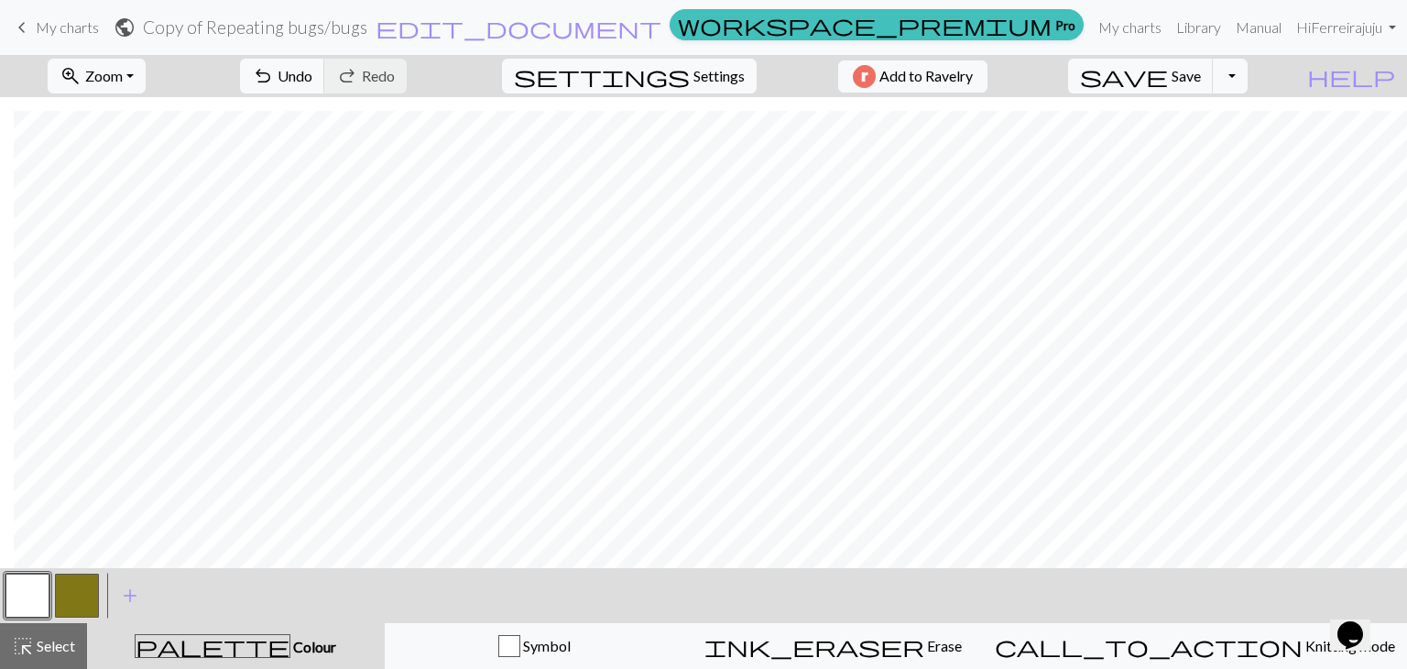
click at [67, 580] on button "button" at bounding box center [77, 595] width 44 height 44
click at [25, 587] on button "button" at bounding box center [27, 595] width 44 height 44
click at [73, 594] on button "button" at bounding box center [77, 595] width 44 height 44
click at [22, 578] on button "button" at bounding box center [27, 595] width 44 height 44
click at [62, 590] on button "button" at bounding box center [77, 595] width 44 height 44
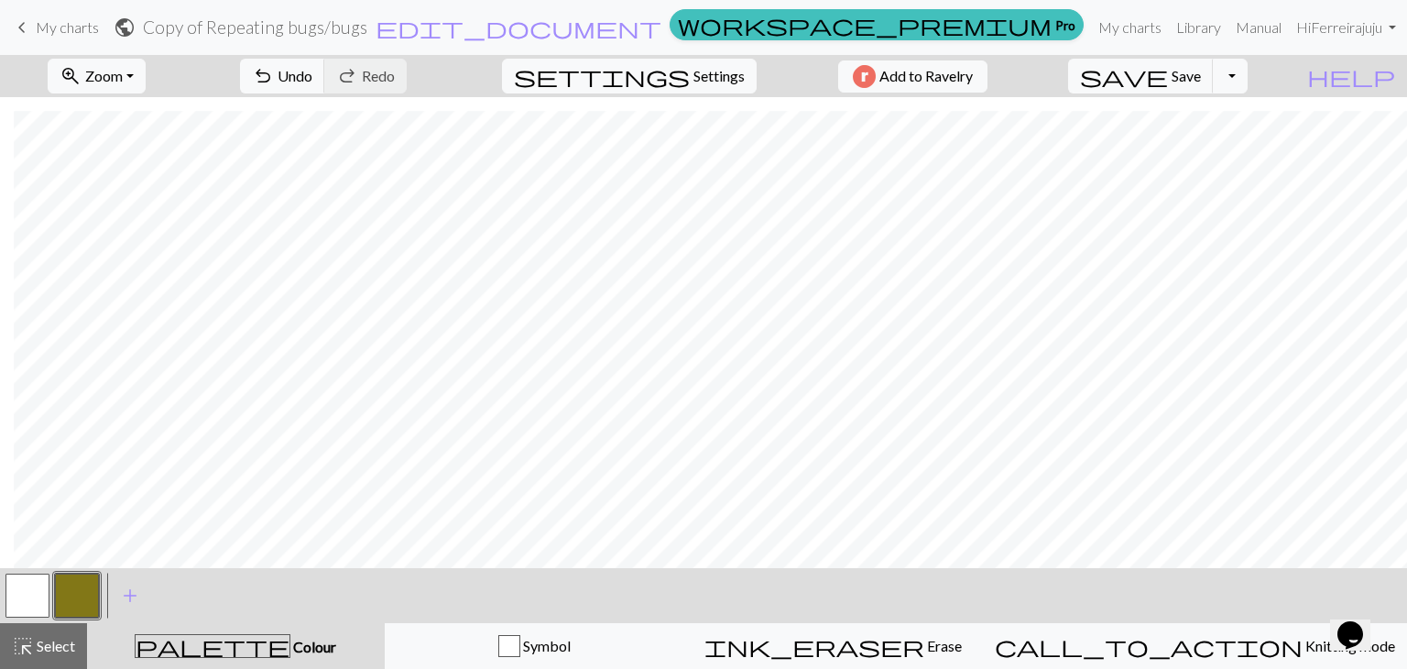
click at [27, 590] on button "button" at bounding box center [27, 595] width 44 height 44
click at [312, 81] on span "Undo" at bounding box center [295, 75] width 35 height 17
click at [73, 583] on button "button" at bounding box center [77, 595] width 44 height 44
click at [37, 590] on button "button" at bounding box center [27, 595] width 44 height 44
click at [63, 592] on button "button" at bounding box center [77, 595] width 44 height 44
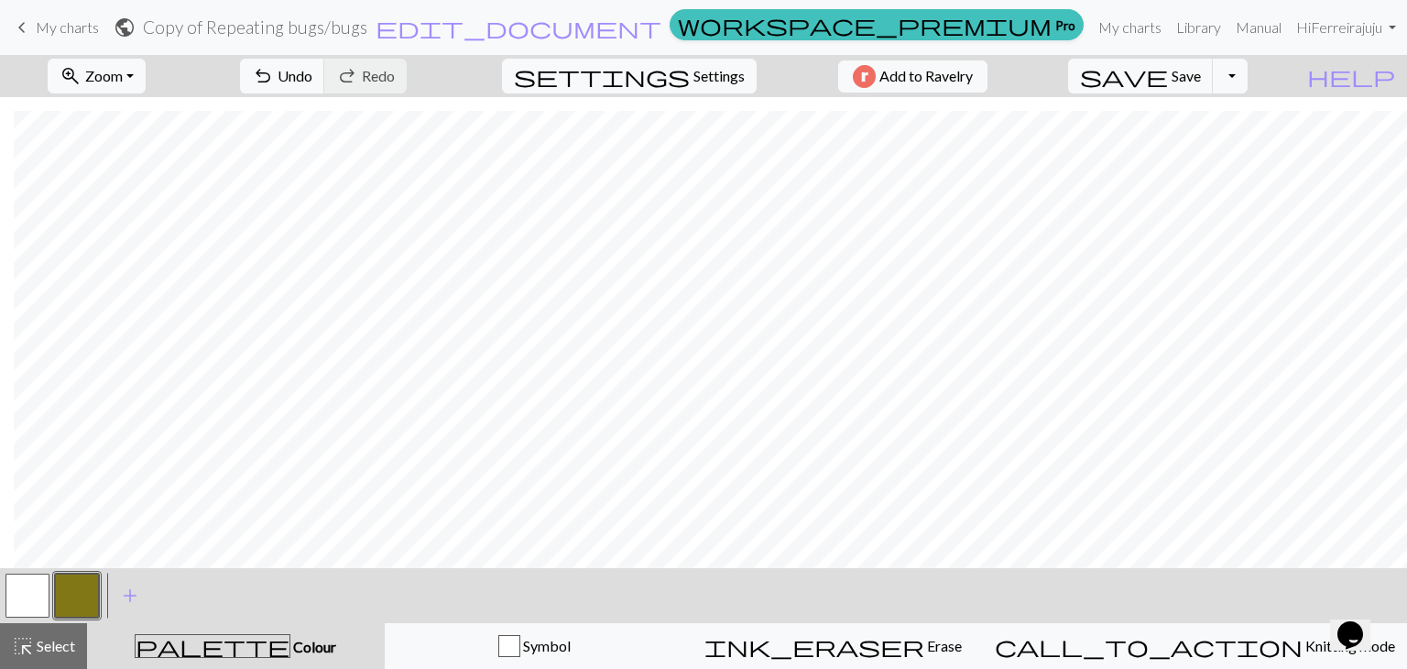
click at [27, 595] on button "button" at bounding box center [27, 595] width 44 height 44
click at [86, 597] on button "button" at bounding box center [77, 595] width 44 height 44
click at [312, 82] on span "Undo" at bounding box center [295, 75] width 35 height 17
click at [48, 653] on span "Select" at bounding box center [54, 645] width 41 height 17
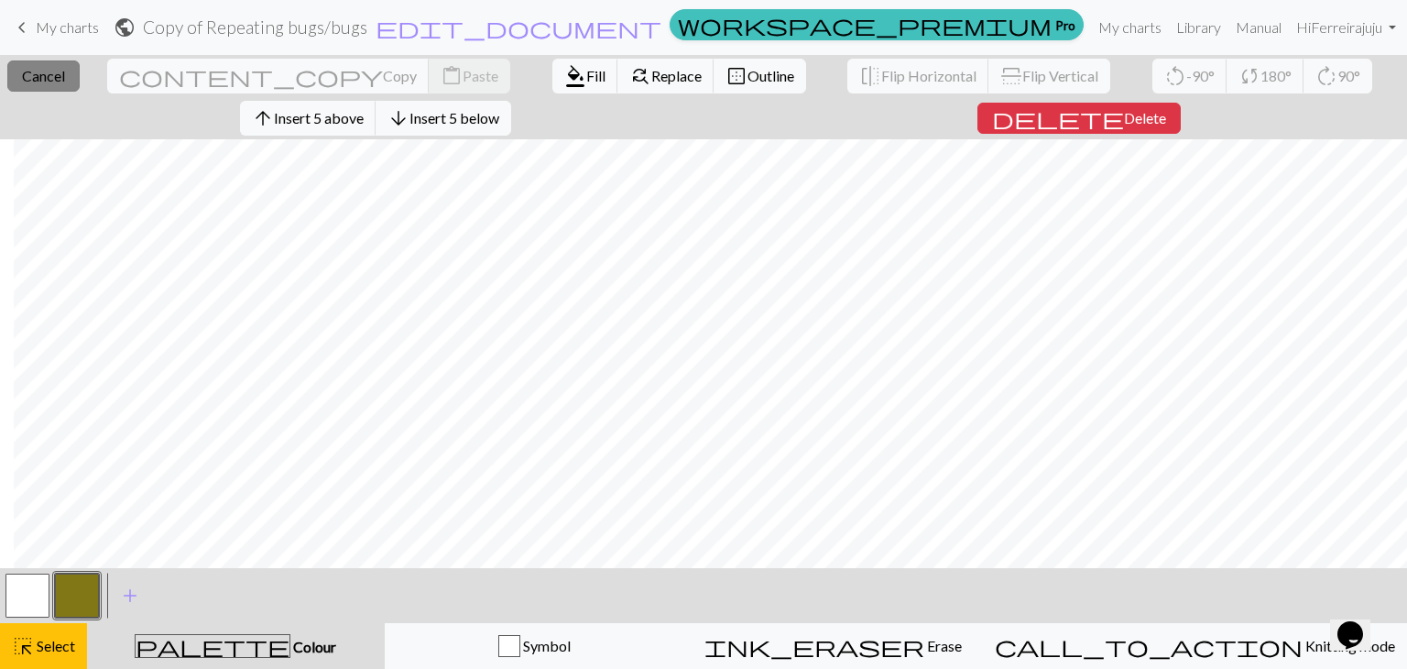
click at [80, 83] on button "close Cancel" at bounding box center [43, 75] width 72 height 31
click at [353, 109] on span "Insert 1 left" at bounding box center [316, 117] width 72 height 17
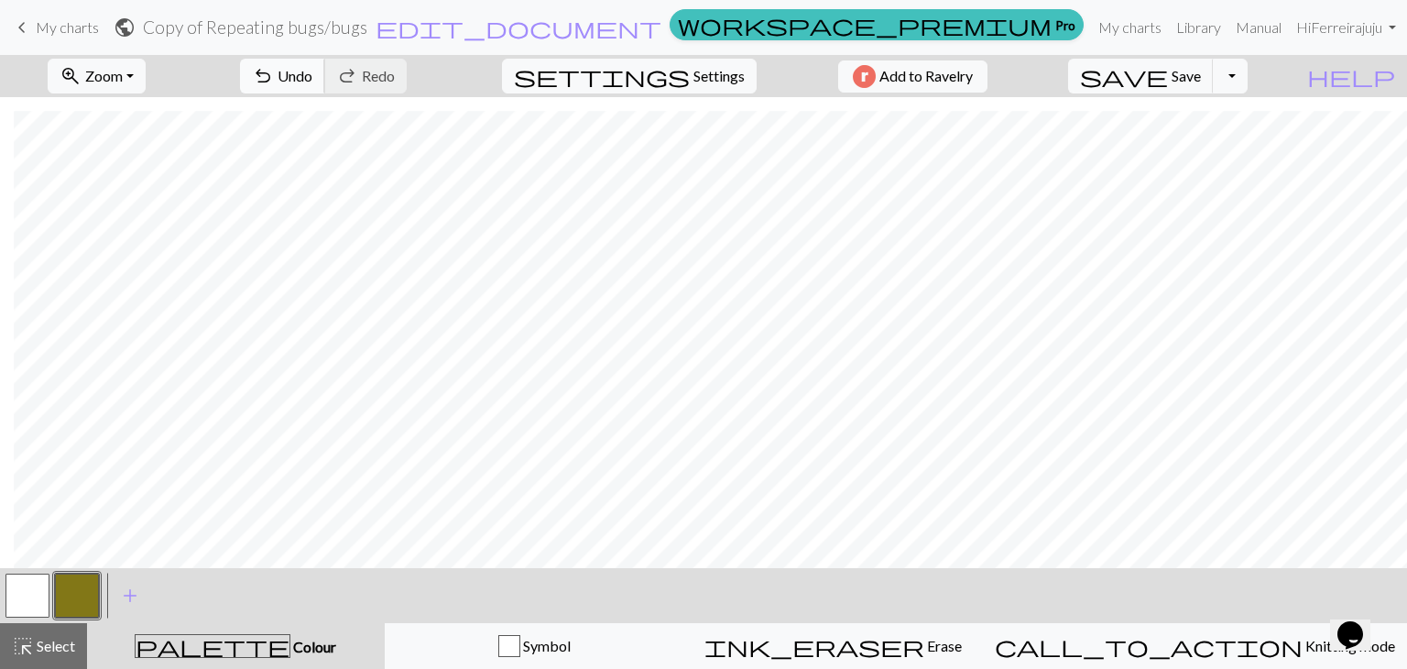
click at [274, 80] on span "undo" at bounding box center [263, 76] width 22 height 26
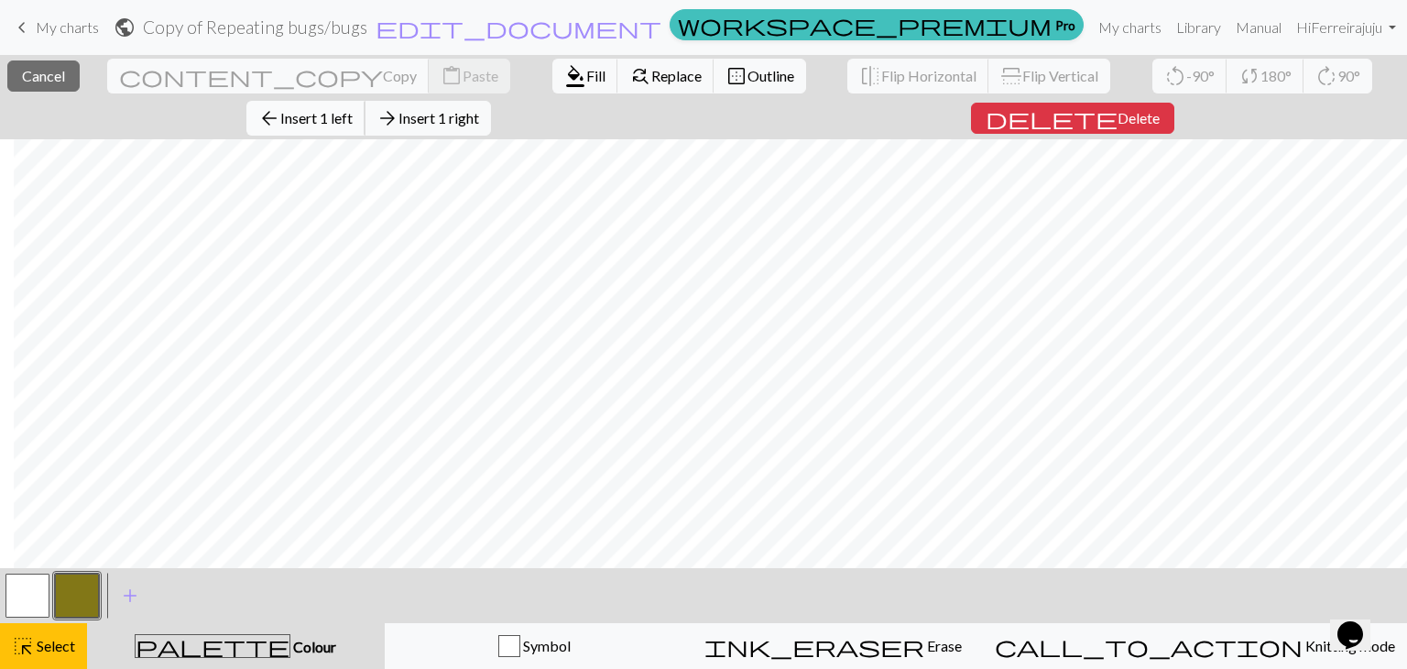
click at [353, 109] on span "Insert 1 left" at bounding box center [316, 117] width 72 height 17
click at [280, 105] on span "arrow_back" at bounding box center [269, 118] width 22 height 26
click at [365, 101] on button "arrow_back Insert 1 left" at bounding box center [305, 118] width 119 height 35
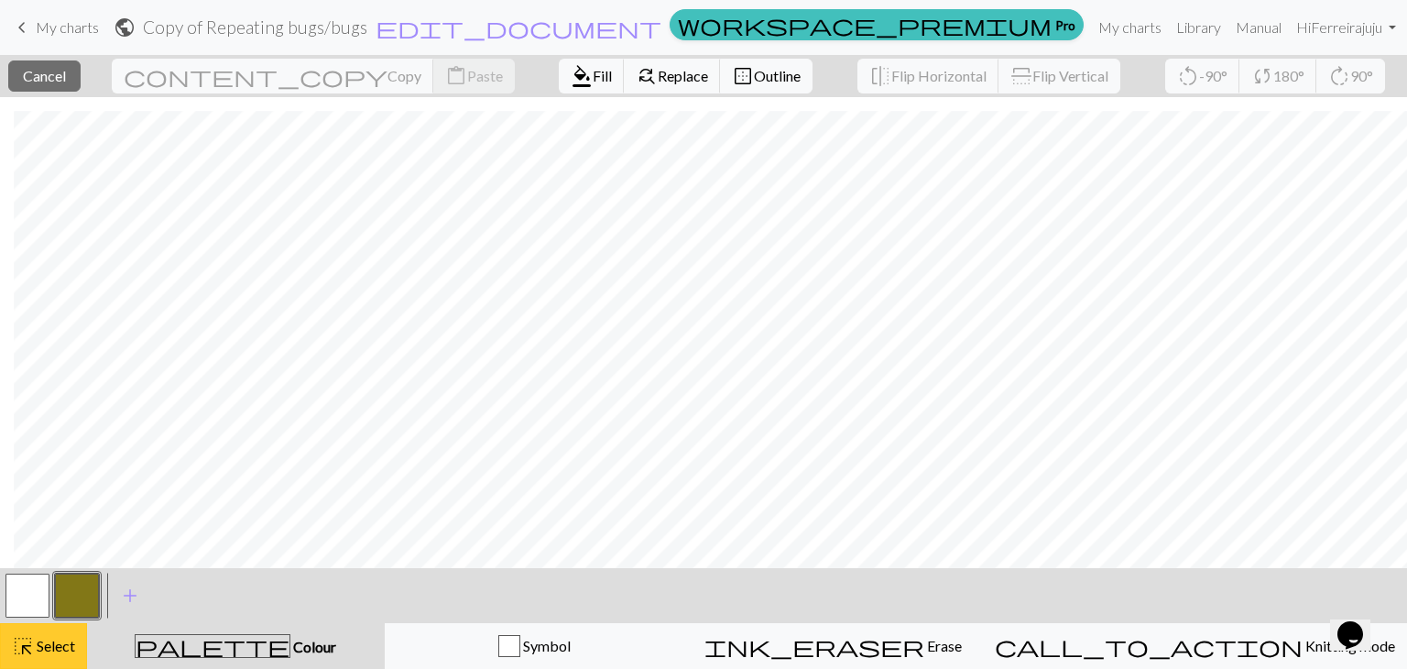
click at [48, 635] on div "highlight_alt Select Select" at bounding box center [43, 646] width 63 height 22
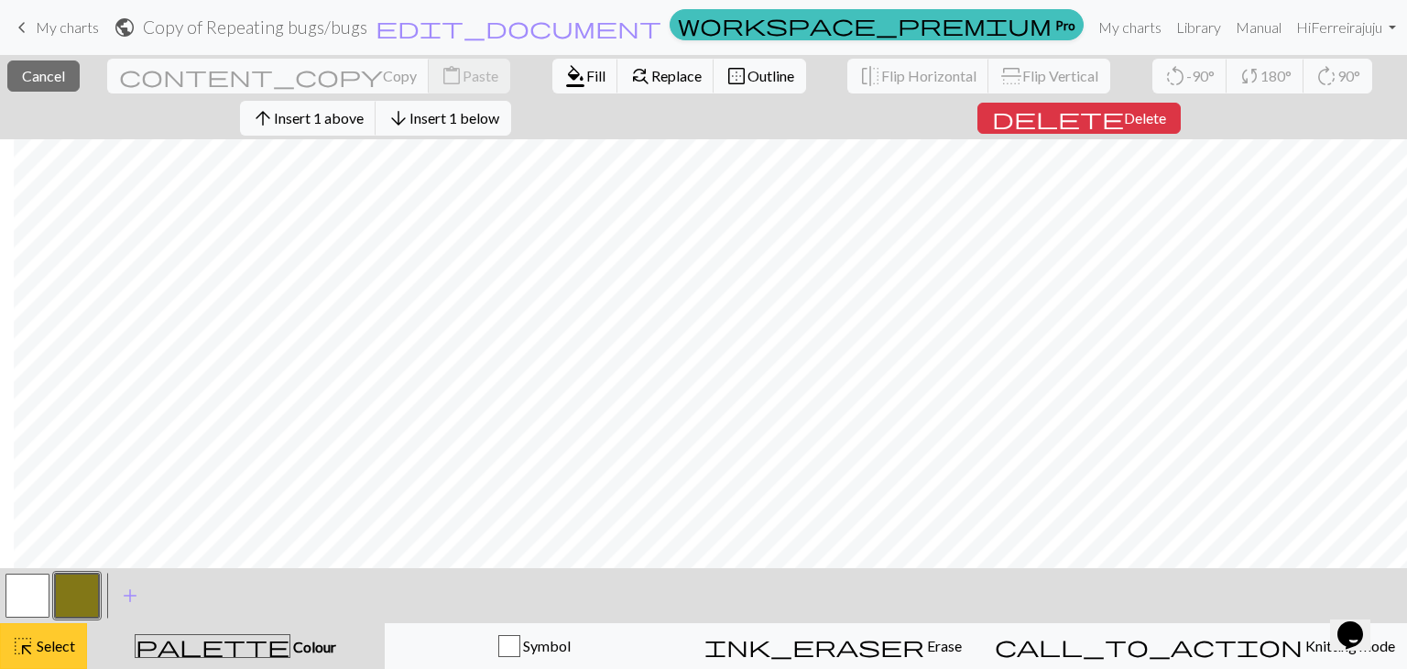
click at [70, 635] on div "highlight_alt Select Select" at bounding box center [43, 646] width 63 height 22
click at [51, 85] on button "close Cancel" at bounding box center [43, 75] width 72 height 31
click at [49, 74] on span "Cancel" at bounding box center [43, 75] width 43 height 17
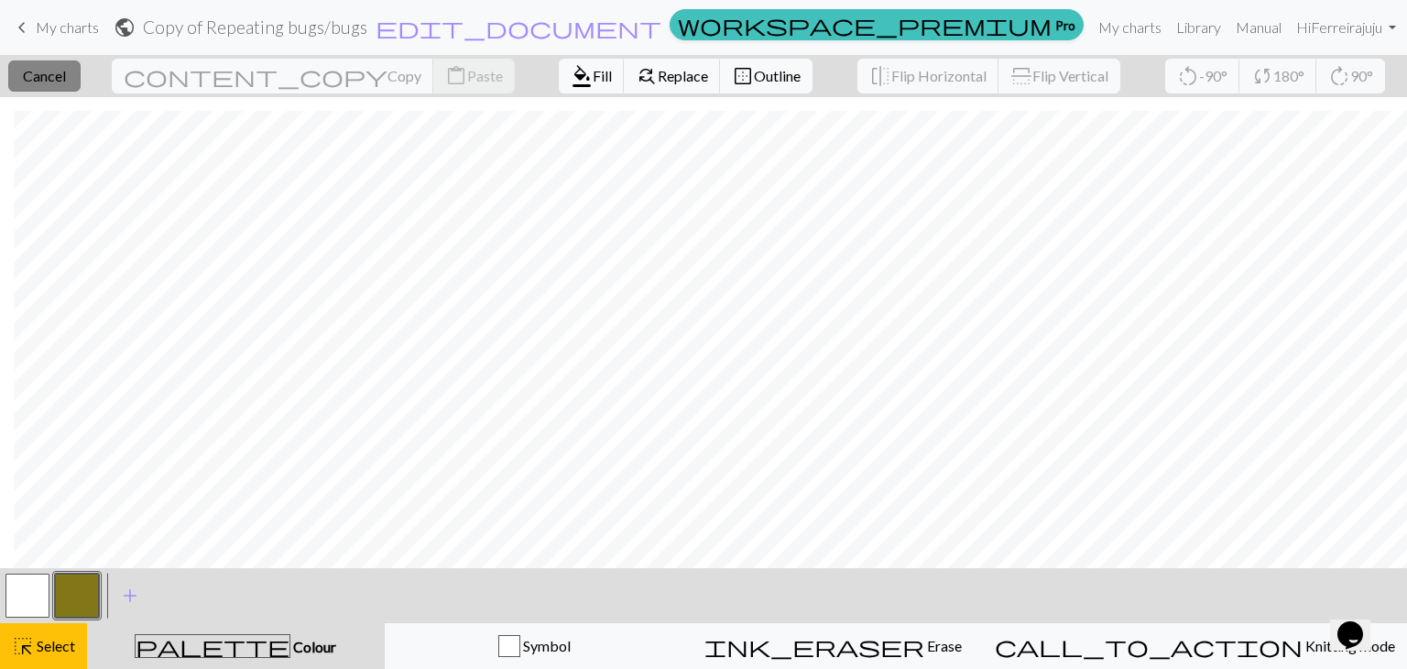
click at [66, 73] on span "Cancel" at bounding box center [44, 75] width 43 height 17
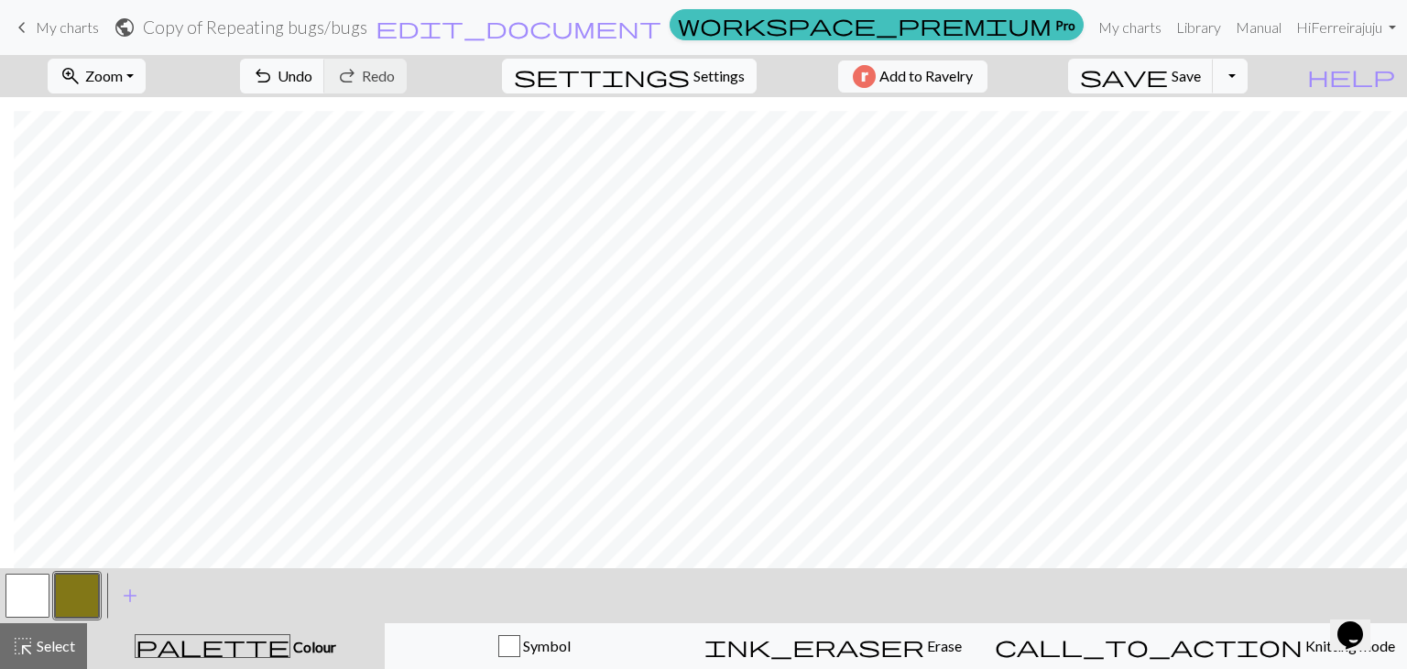
click at [660, 81] on span "settings" at bounding box center [602, 76] width 176 height 26
select select "aran"
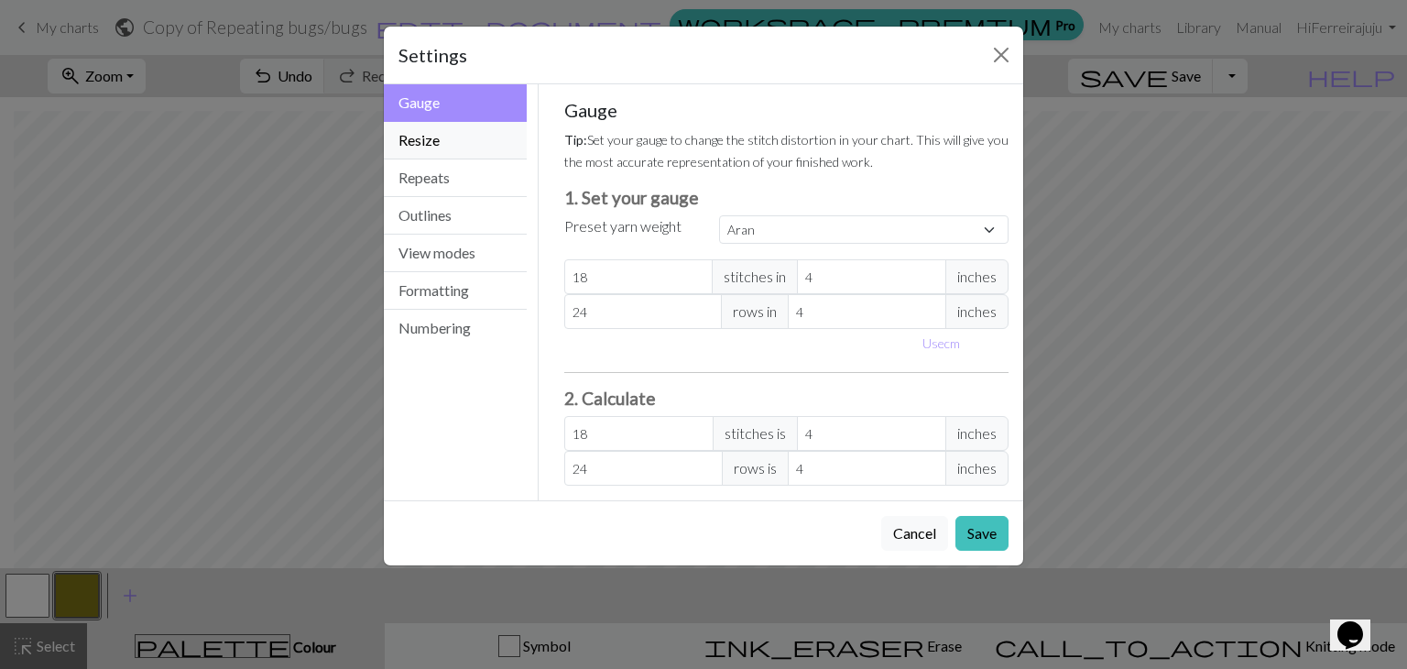
click at [491, 137] on button "Resize" at bounding box center [455, 141] width 143 height 38
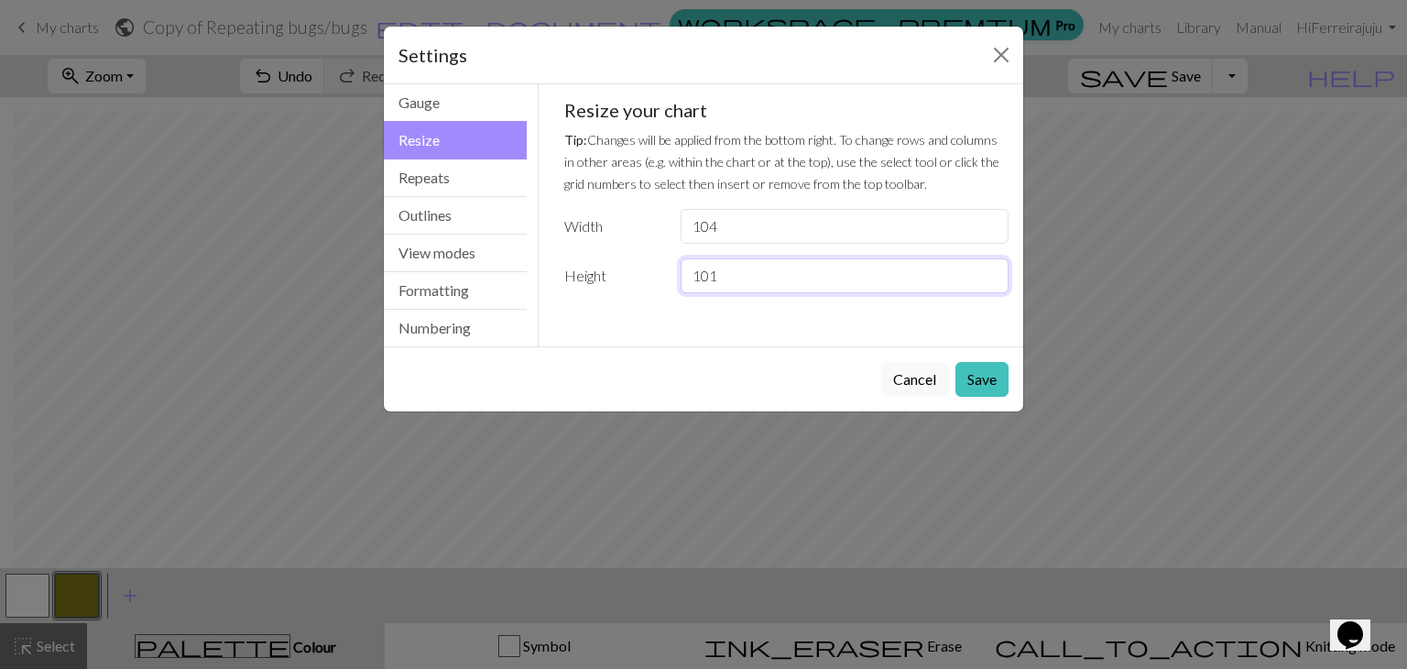
click at [989, 272] on input "101" at bounding box center [845, 275] width 328 height 35
click at [989, 272] on input "102" at bounding box center [845, 275] width 328 height 35
click at [989, 272] on input "103" at bounding box center [845, 275] width 328 height 35
type input "104"
click at [989, 272] on input "104" at bounding box center [845, 275] width 328 height 35
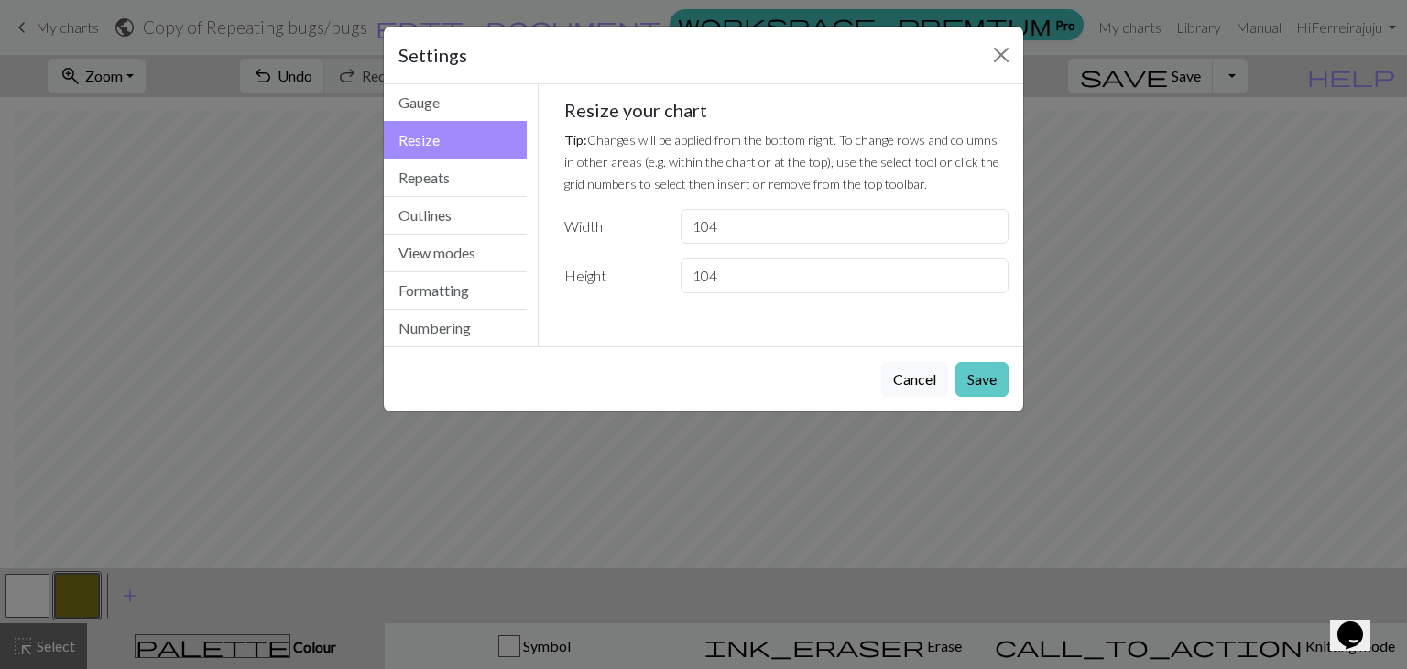
click at [989, 386] on button "Save" at bounding box center [981, 379] width 53 height 35
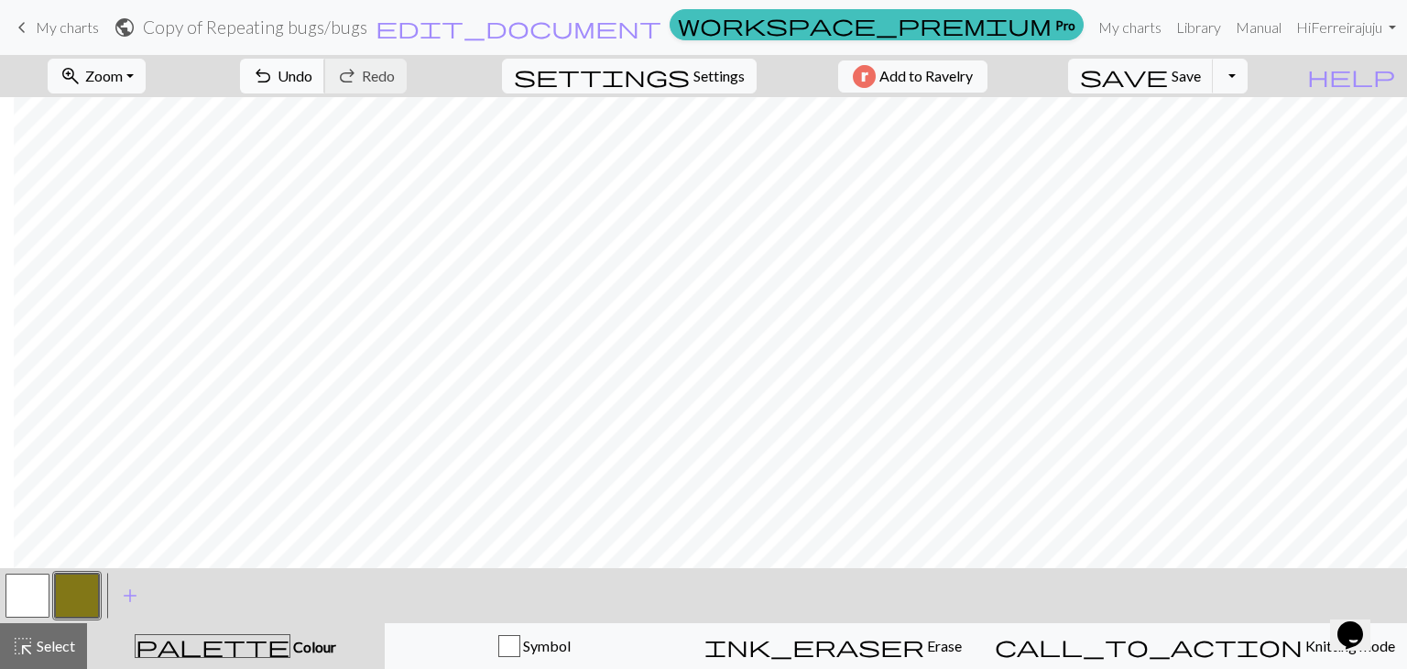
click at [312, 71] on span "Undo" at bounding box center [295, 75] width 35 height 17
click at [33, 591] on button "button" at bounding box center [27, 595] width 44 height 44
click at [77, 586] on button "button" at bounding box center [77, 595] width 44 height 44
click at [325, 78] on button "undo Undo Undo" at bounding box center [282, 76] width 85 height 35
click at [312, 74] on span "Undo" at bounding box center [295, 75] width 35 height 17
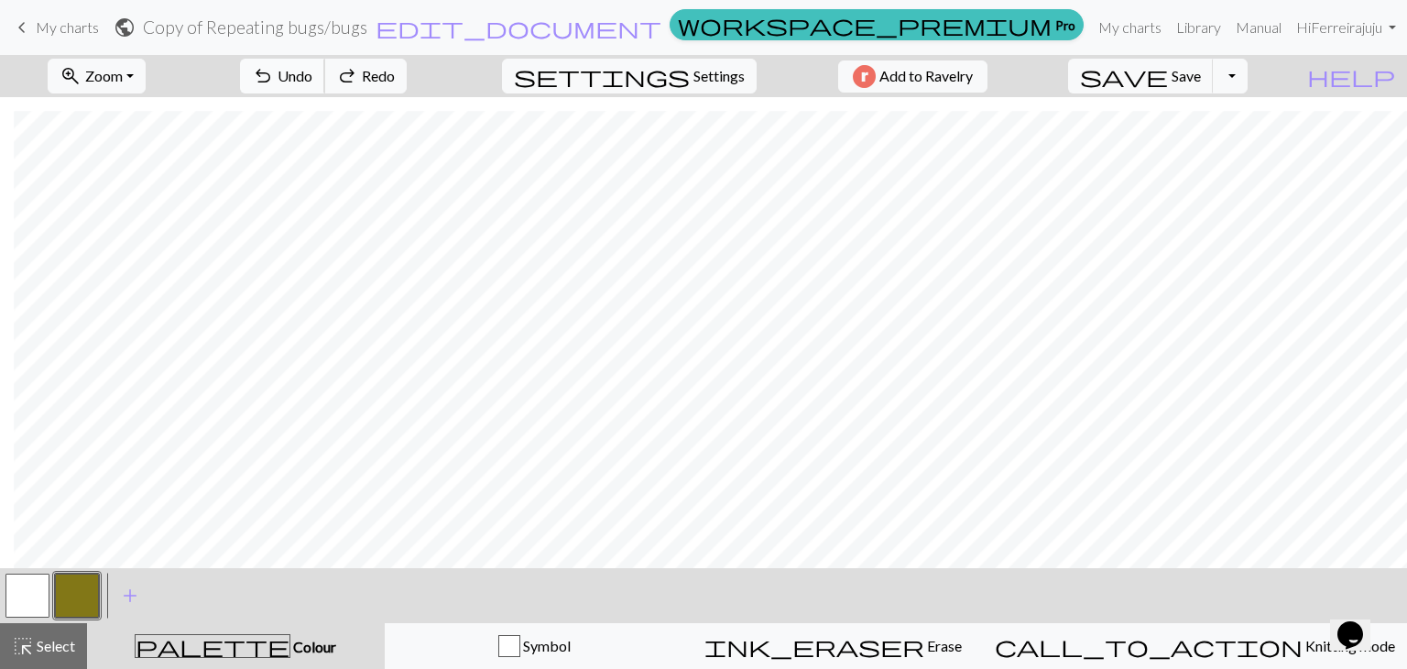
click at [312, 74] on span "Undo" at bounding box center [295, 75] width 35 height 17
click at [38, 594] on button "button" at bounding box center [27, 595] width 44 height 44
click at [73, 591] on button "button" at bounding box center [77, 595] width 44 height 44
click at [28, 586] on button "button" at bounding box center [27, 595] width 44 height 44
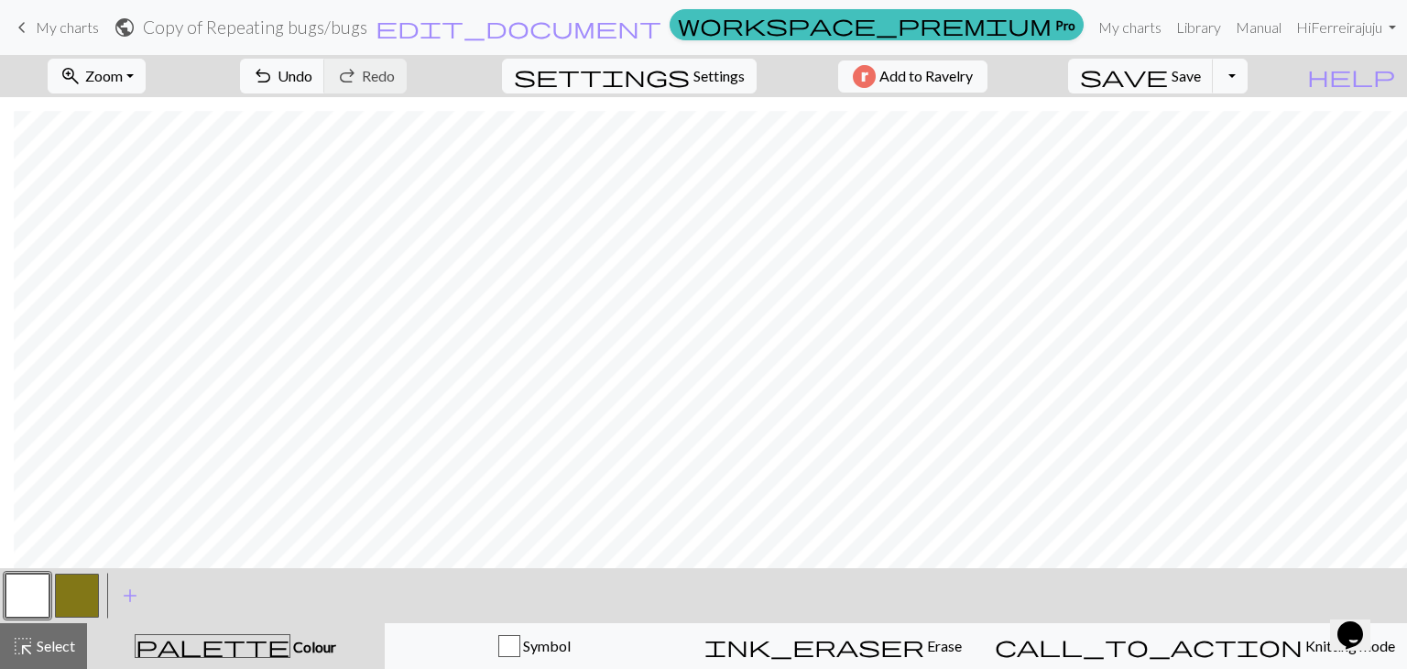
click at [88, 571] on div at bounding box center [76, 595] width 49 height 49
click at [83, 588] on button "button" at bounding box center [77, 595] width 44 height 44
click at [30, 594] on button "button" at bounding box center [27, 595] width 44 height 44
click at [73, 579] on button "button" at bounding box center [77, 595] width 44 height 44
click at [312, 71] on span "Undo" at bounding box center [295, 75] width 35 height 17
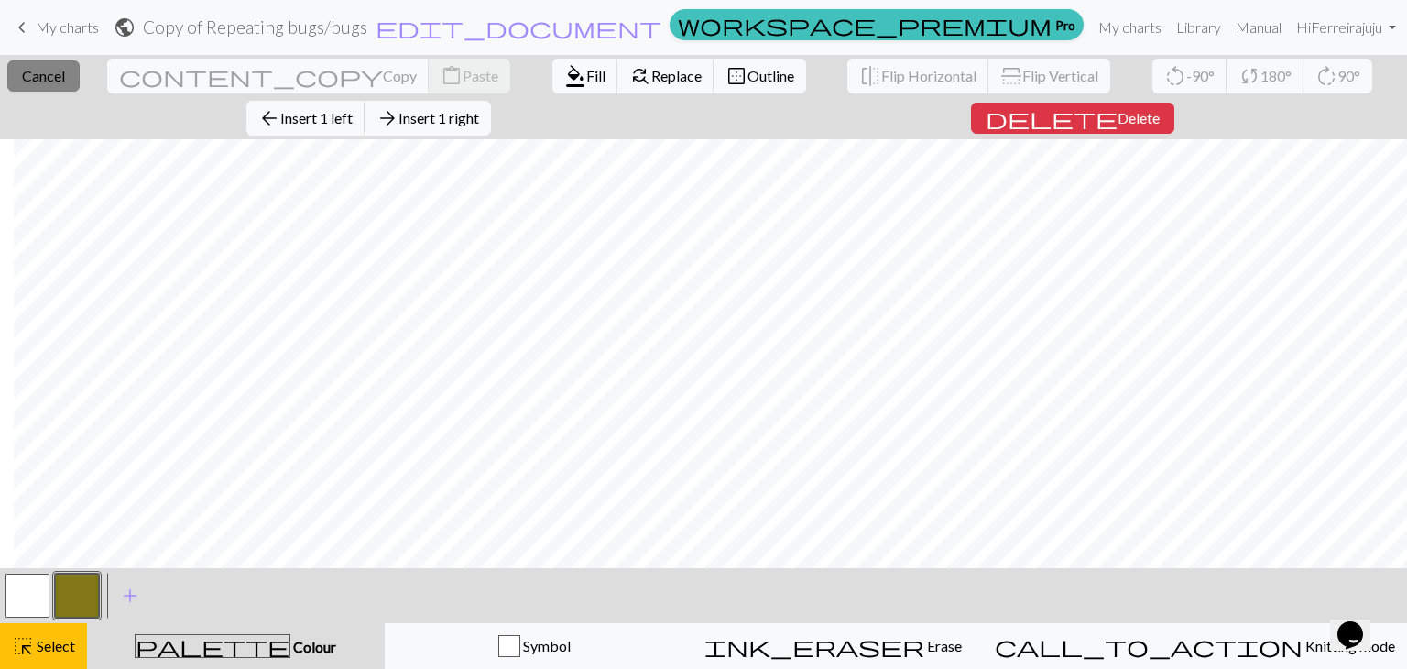
click at [38, 82] on span "Cancel" at bounding box center [43, 75] width 43 height 17
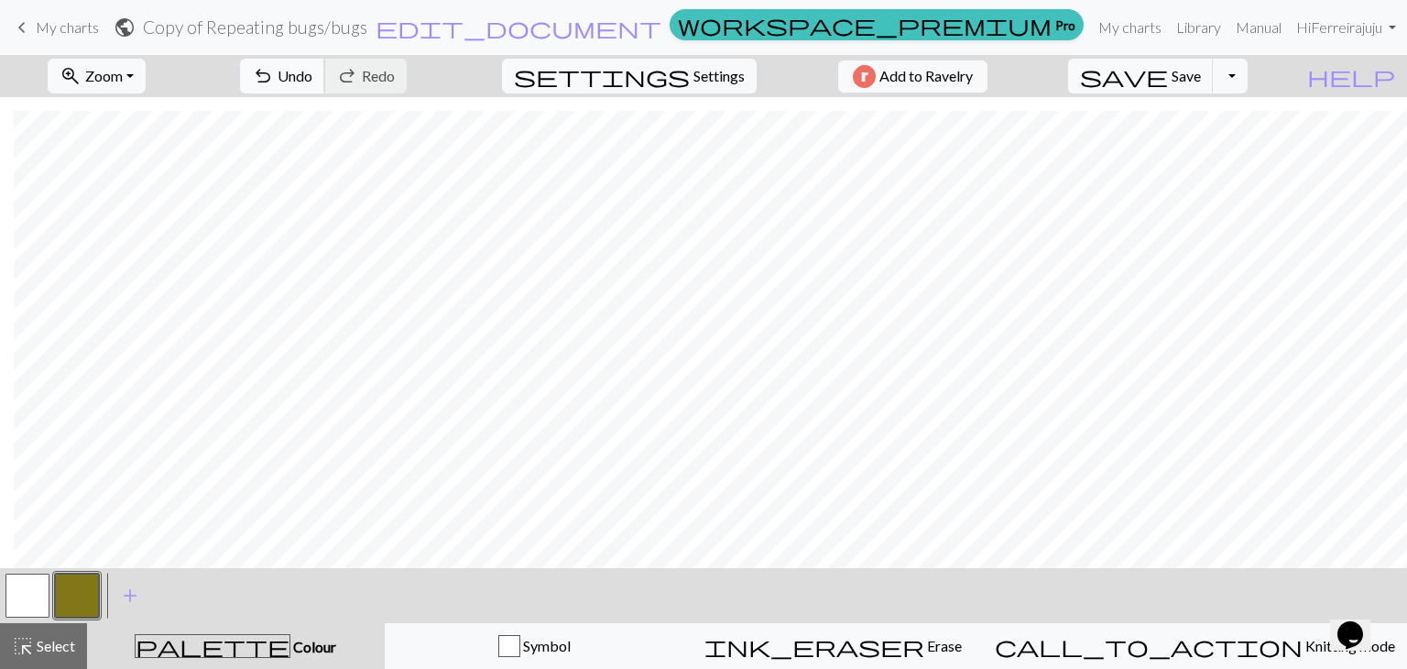
click at [325, 81] on button "undo Undo Undo" at bounding box center [282, 76] width 85 height 35
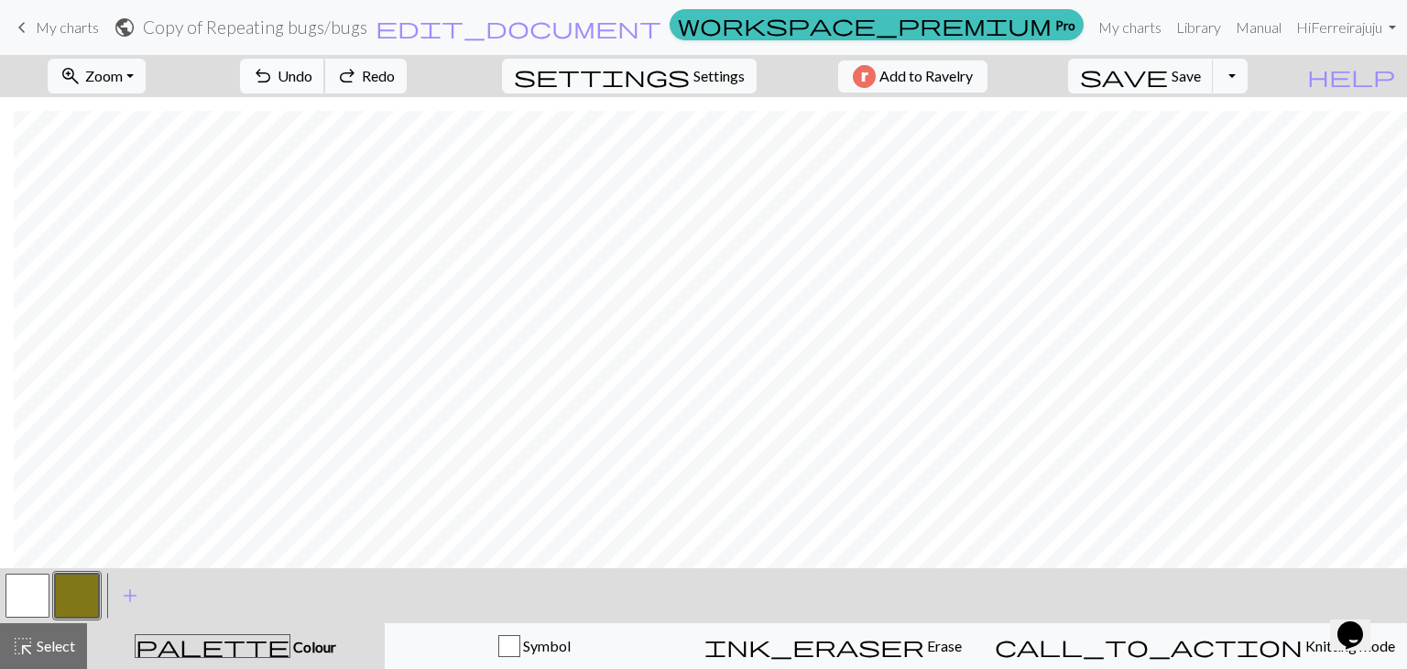
click at [325, 82] on button "undo Undo Undo" at bounding box center [282, 76] width 85 height 35
click at [274, 82] on span "undo" at bounding box center [263, 76] width 22 height 26
click at [274, 79] on span "undo" at bounding box center [263, 76] width 22 height 26
click at [325, 82] on button "undo Undo Undo" at bounding box center [282, 76] width 85 height 35
click at [26, 583] on button "button" at bounding box center [27, 595] width 44 height 44
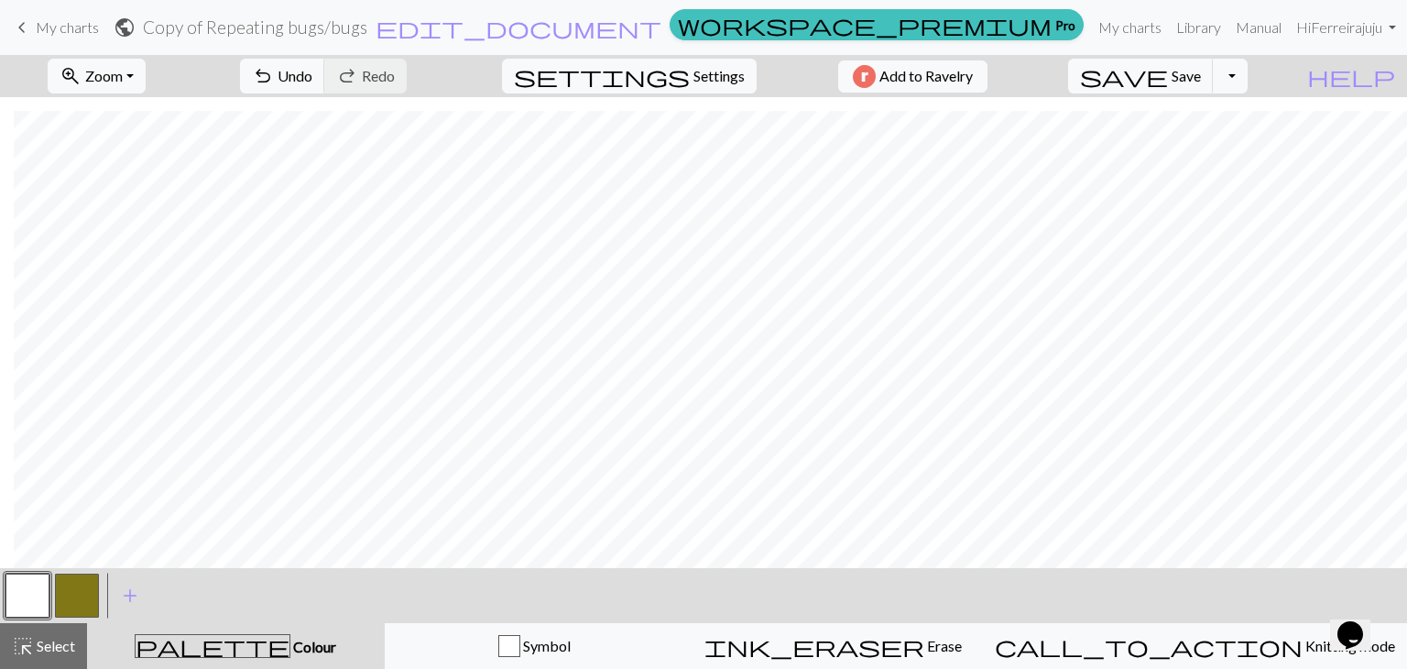
click at [73, 594] on button "button" at bounding box center [77, 595] width 44 height 44
click at [40, 652] on span "Select" at bounding box center [54, 645] width 41 height 17
click at [76, 589] on button "button" at bounding box center [77, 595] width 44 height 44
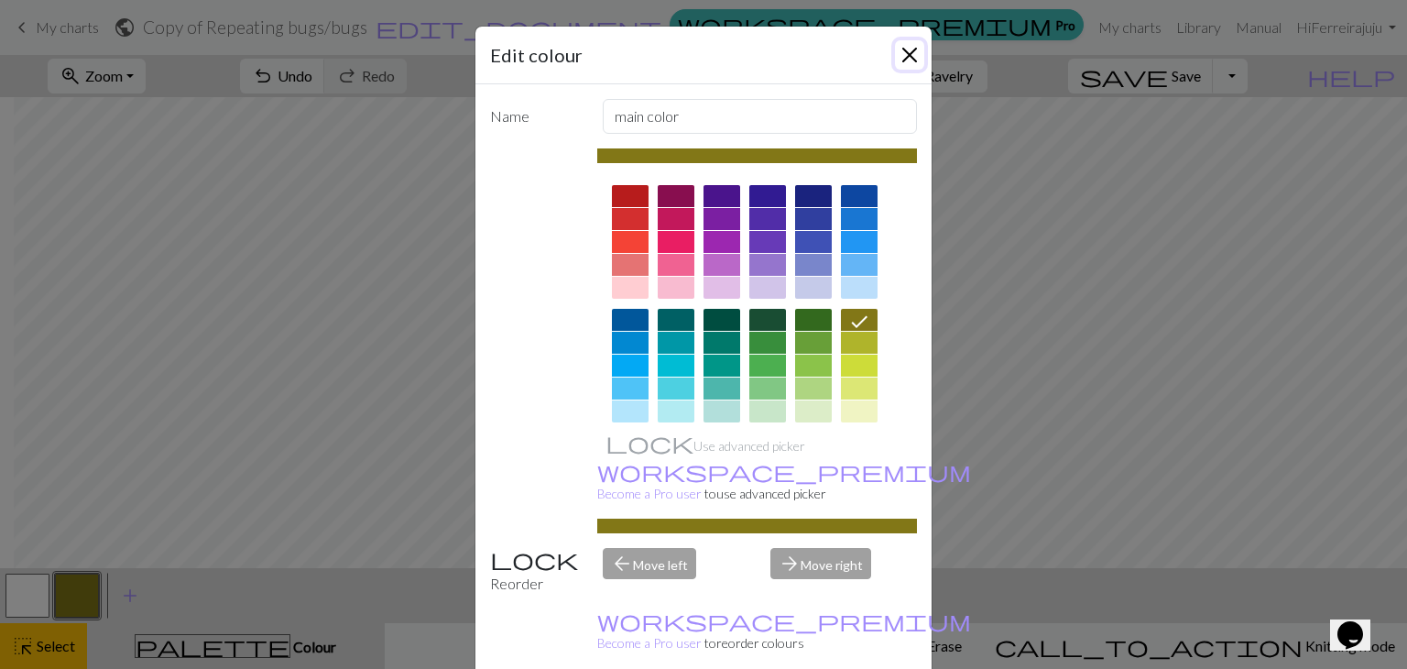
click at [900, 49] on button "Close" at bounding box center [909, 54] width 29 height 29
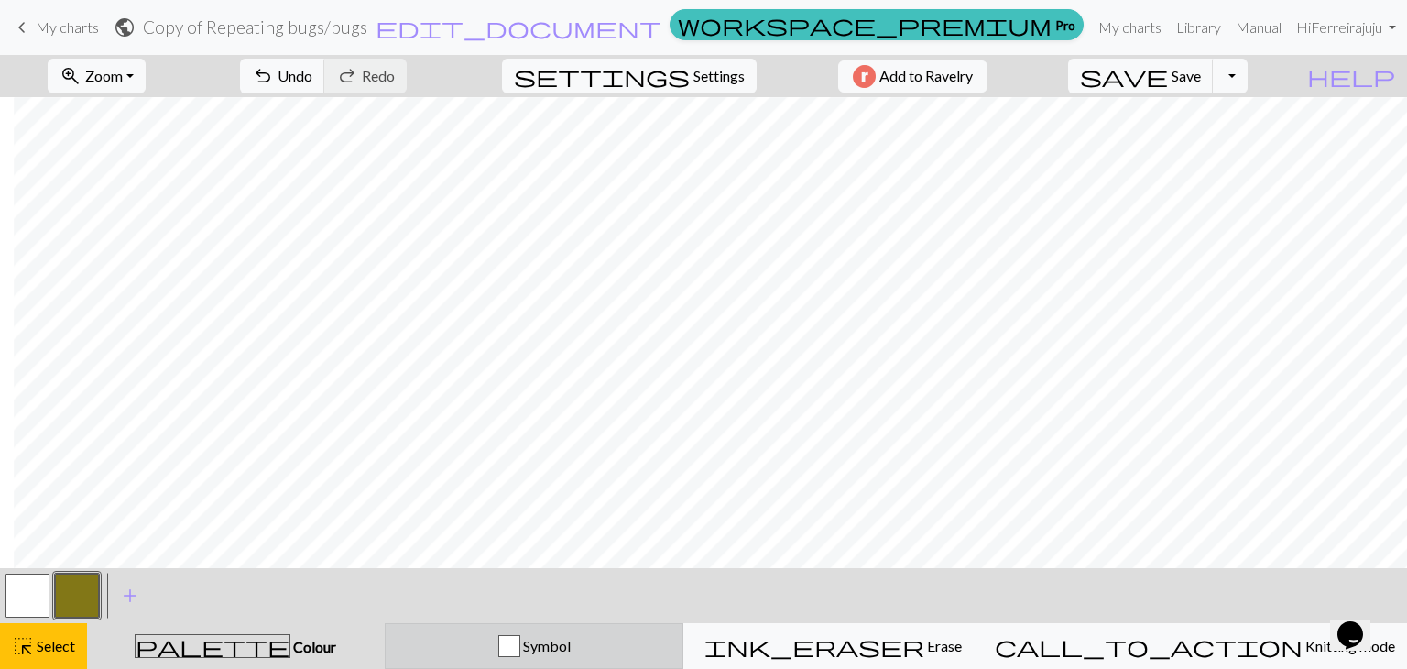
click at [517, 637] on div "Symbol" at bounding box center [535, 646] width 276 height 22
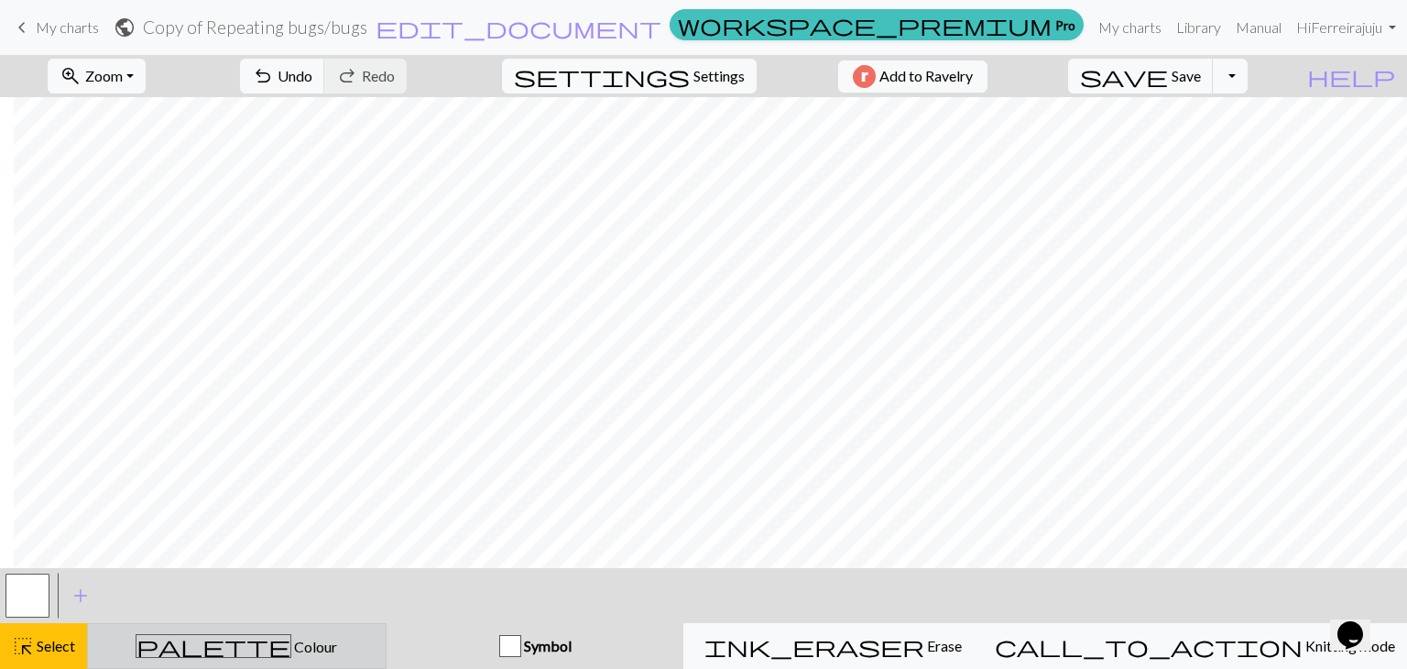
click at [251, 662] on button "palette Colour Colour" at bounding box center [237, 646] width 300 height 46
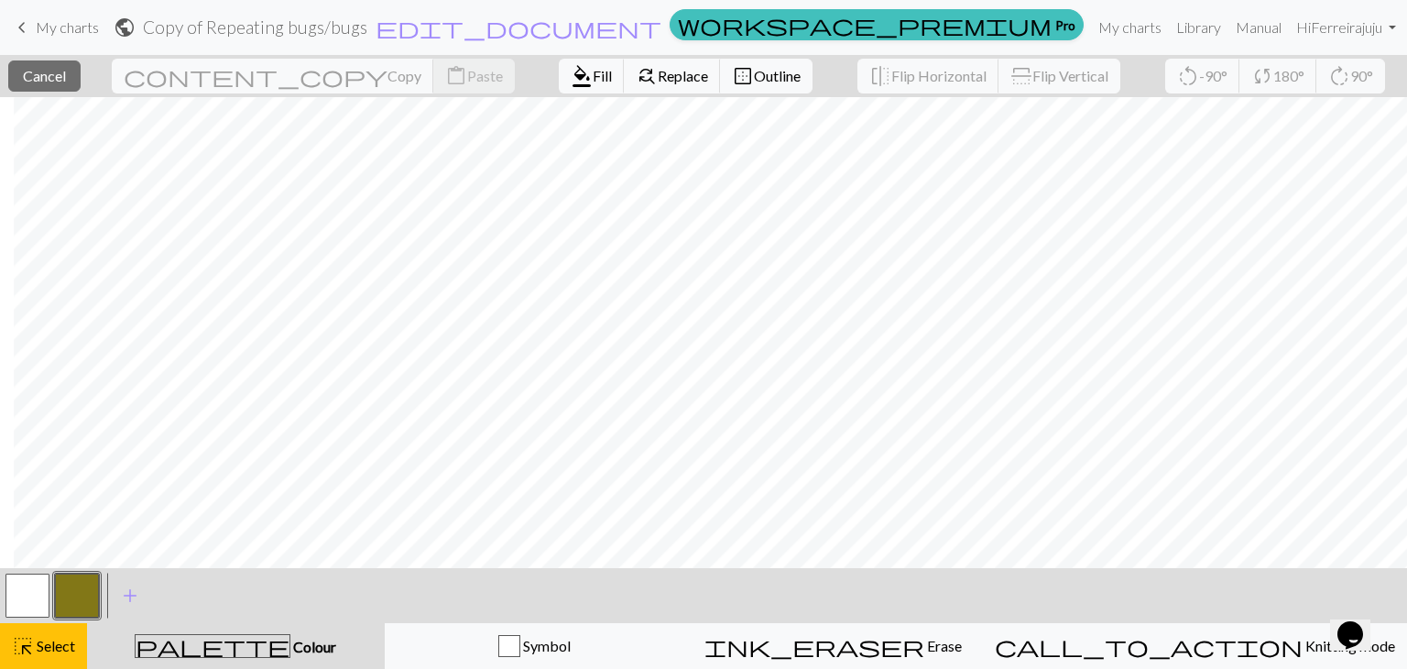
click at [348, 640] on div "palette Colour Colour" at bounding box center [236, 646] width 276 height 24
click at [54, 82] on span "Cancel" at bounding box center [44, 75] width 43 height 17
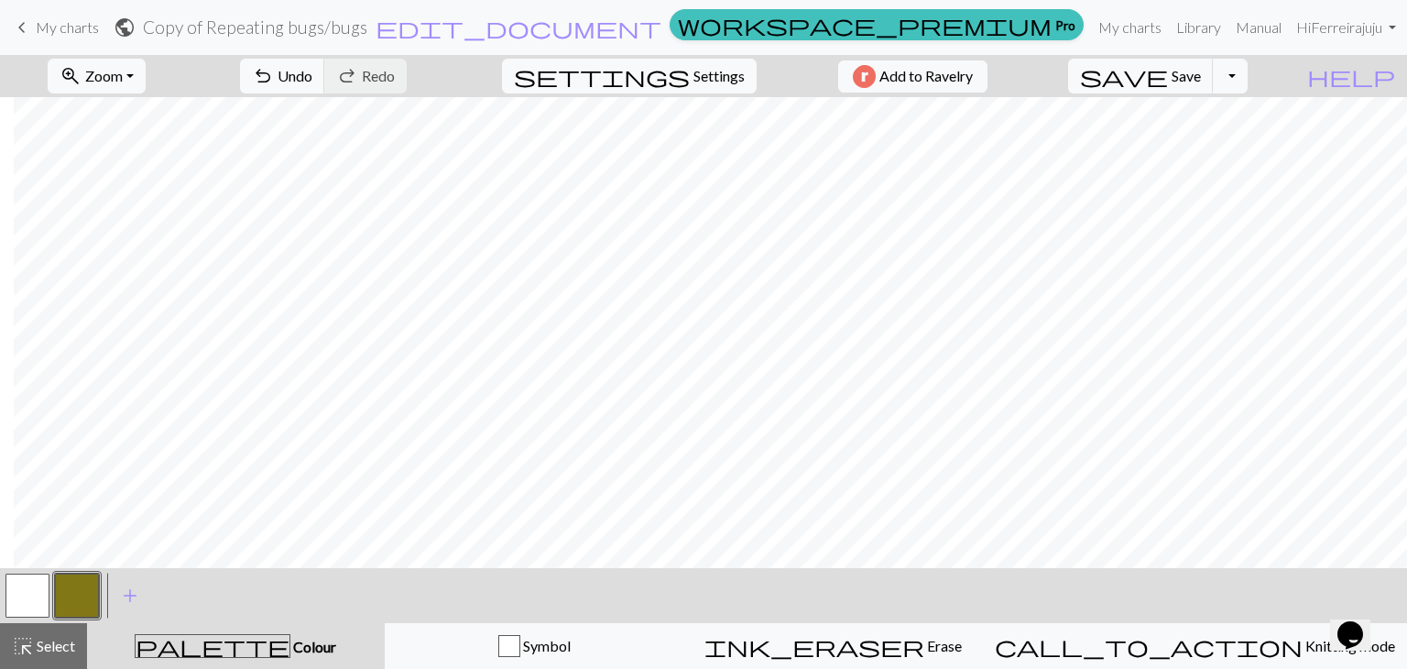
click at [261, 635] on div "palette Colour Colour" at bounding box center [236, 646] width 276 height 24
